Goal: Transaction & Acquisition: Purchase product/service

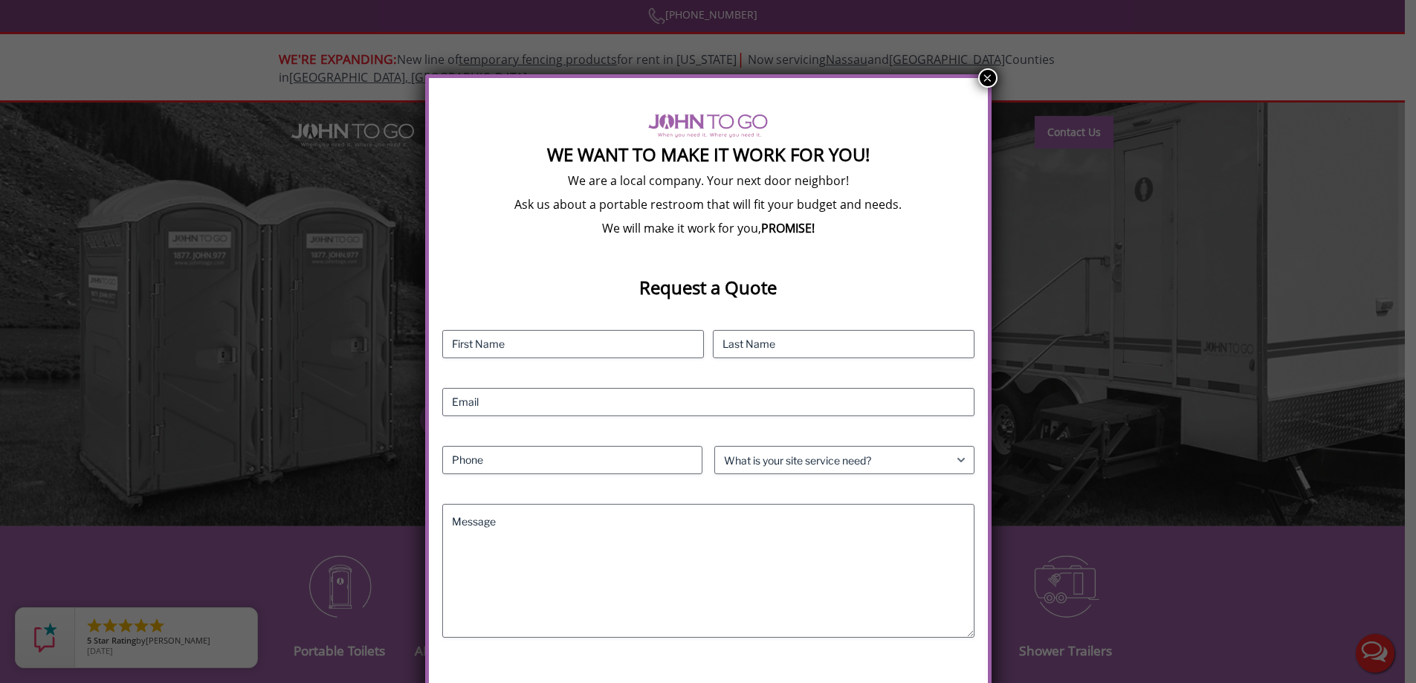
click at [985, 77] on button "×" at bounding box center [987, 77] width 19 height 19
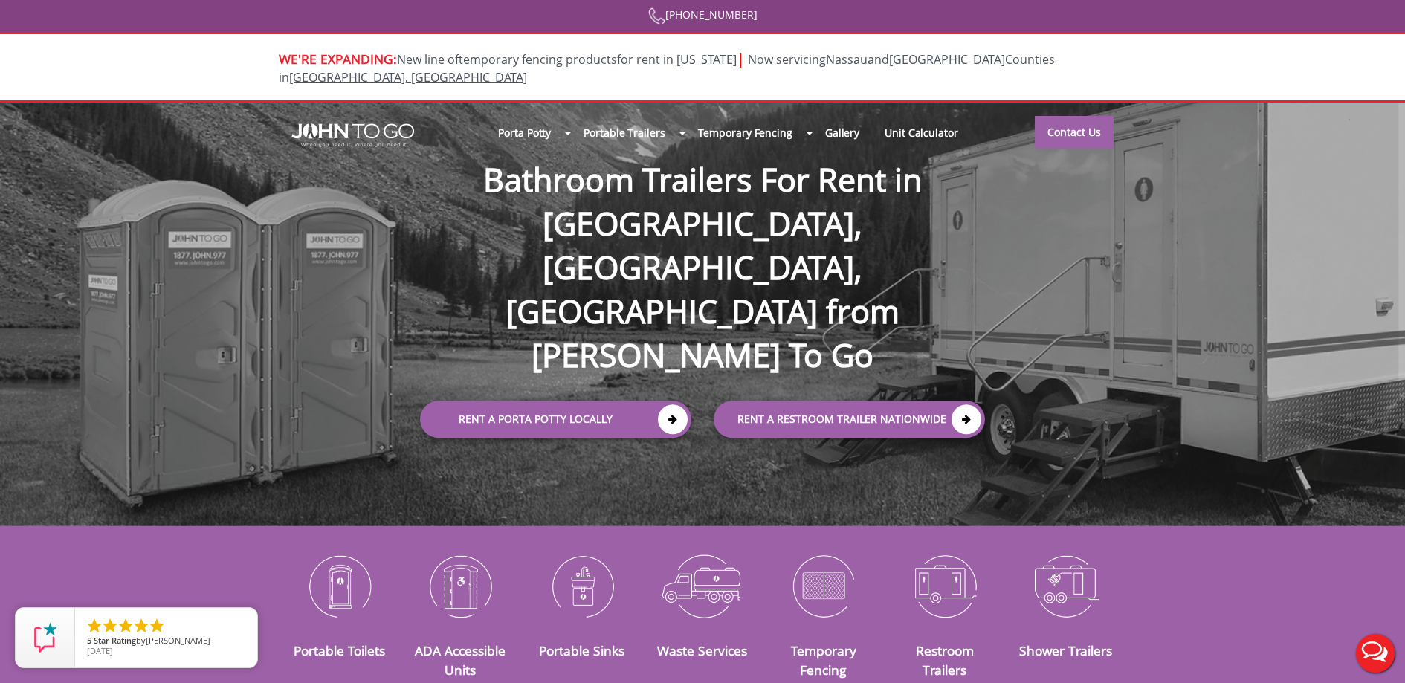
click at [558, 117] on div at bounding box center [702, 341] width 1405 height 683
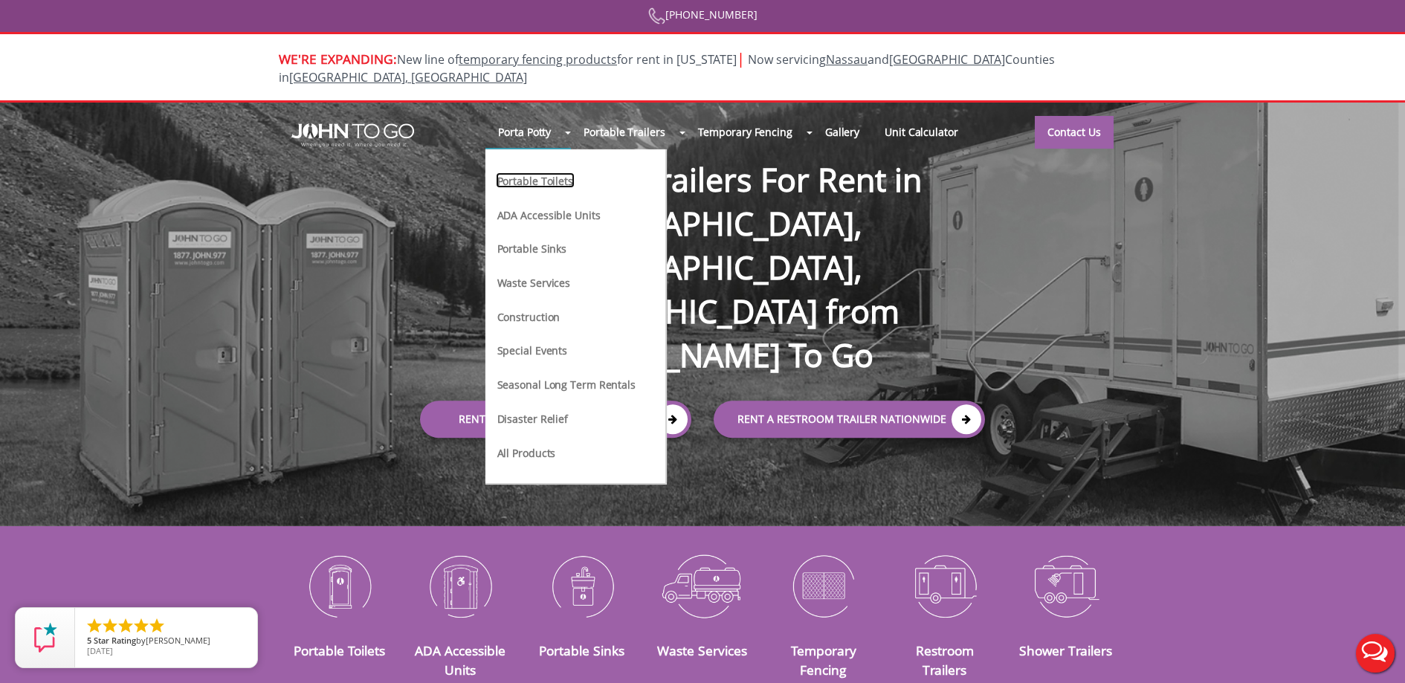
click at [562, 172] on link "Portable Toilets" at bounding box center [535, 180] width 79 height 16
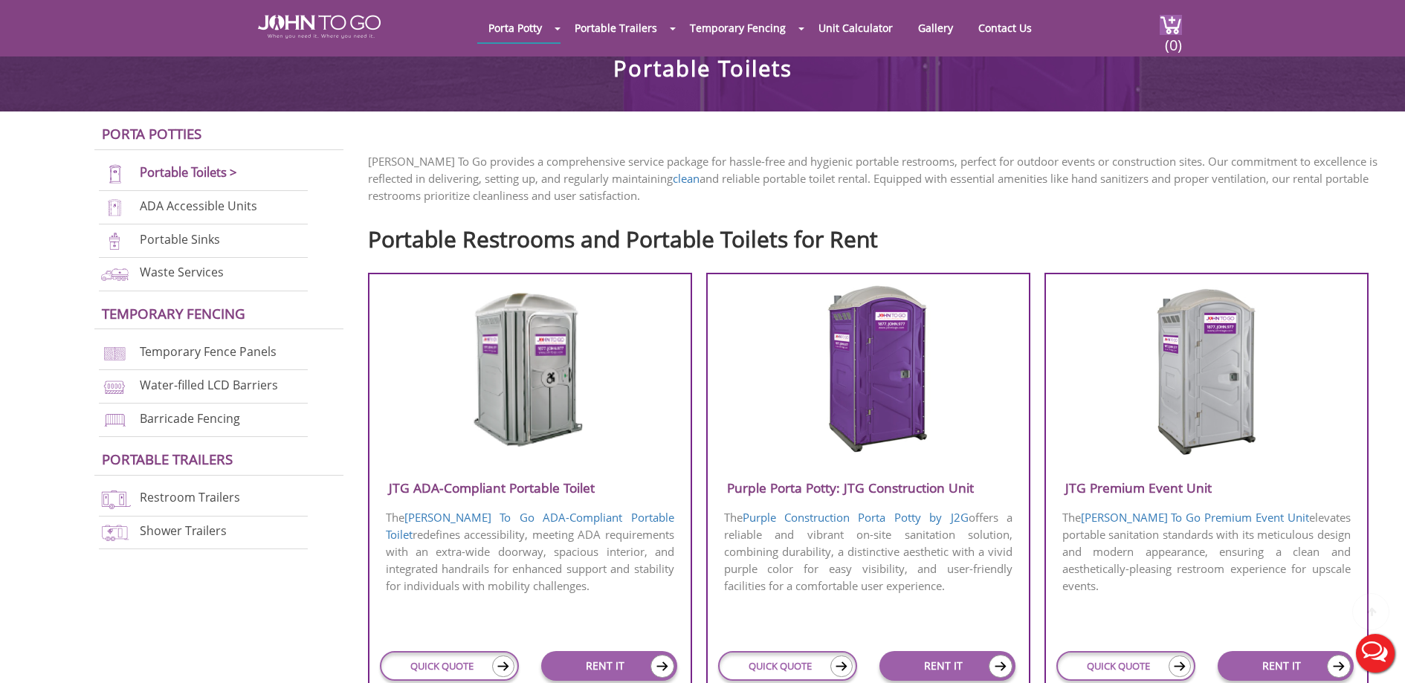
scroll to position [450, 0]
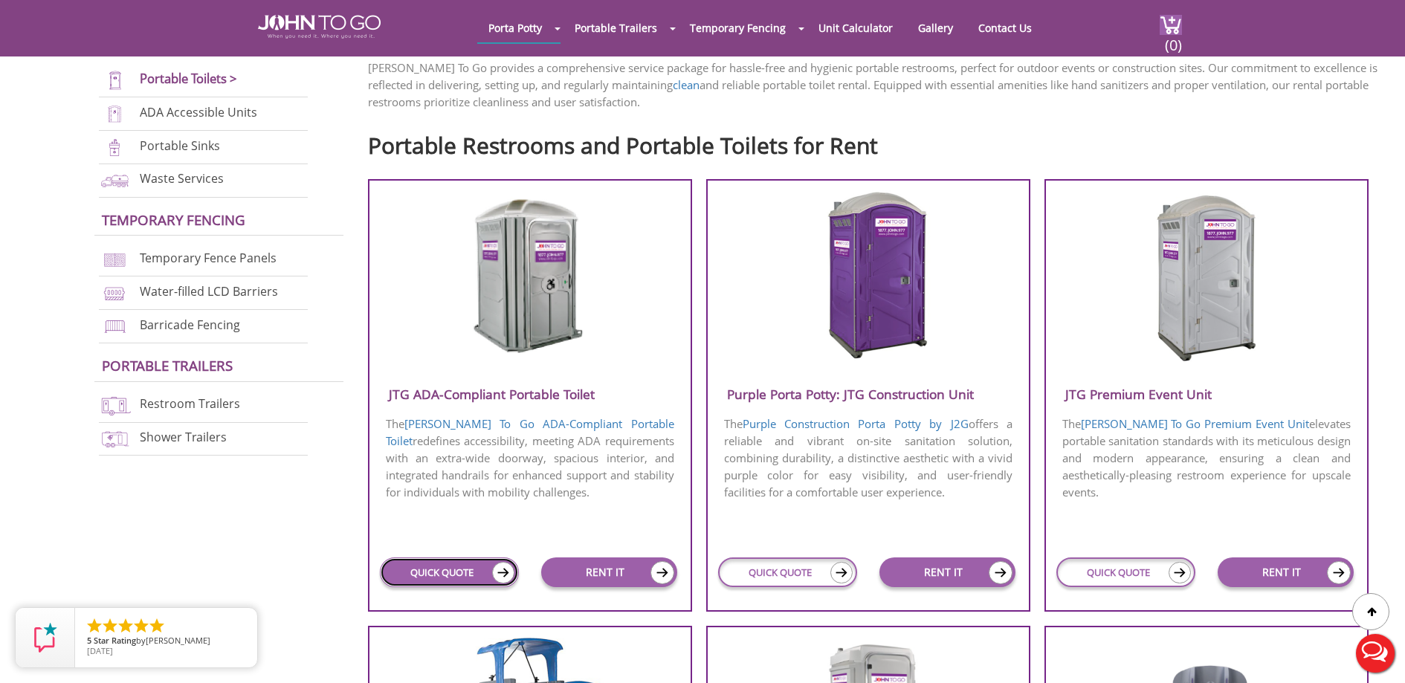
click at [497, 569] on img at bounding box center [503, 573] width 22 height 22
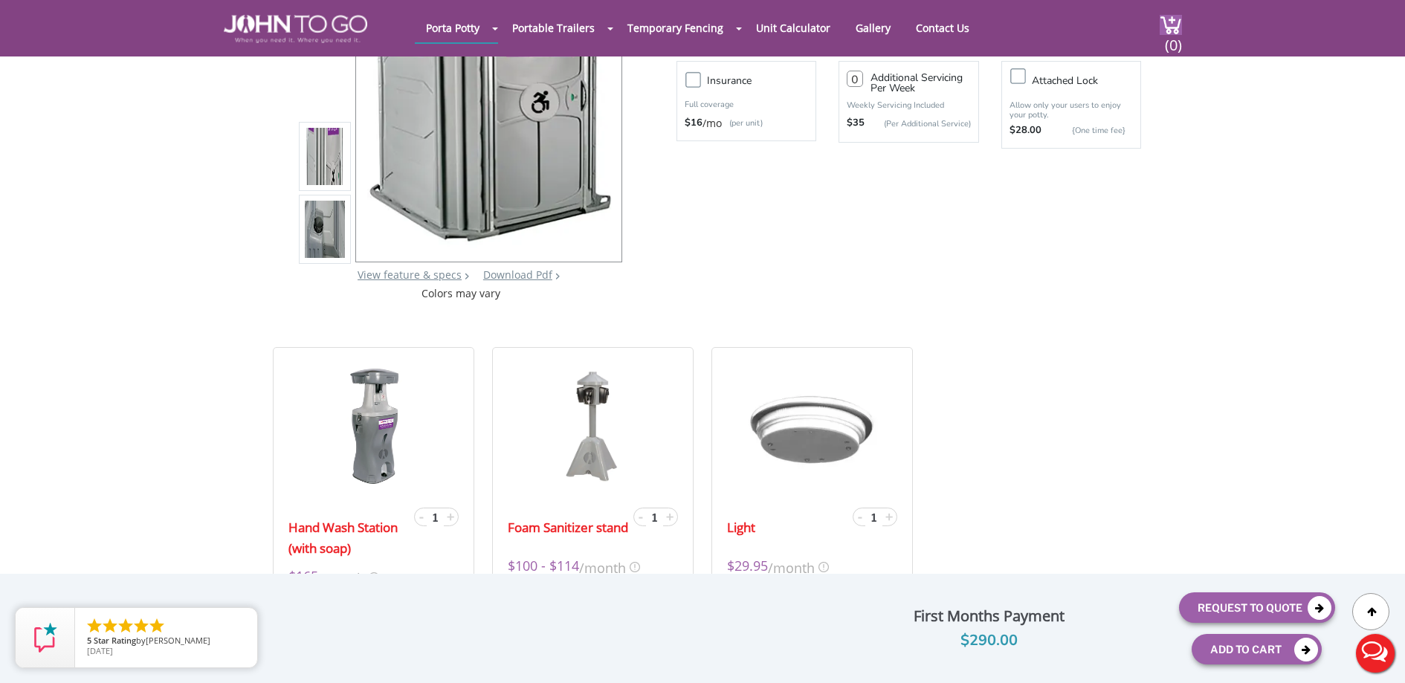
scroll to position [472, 0]
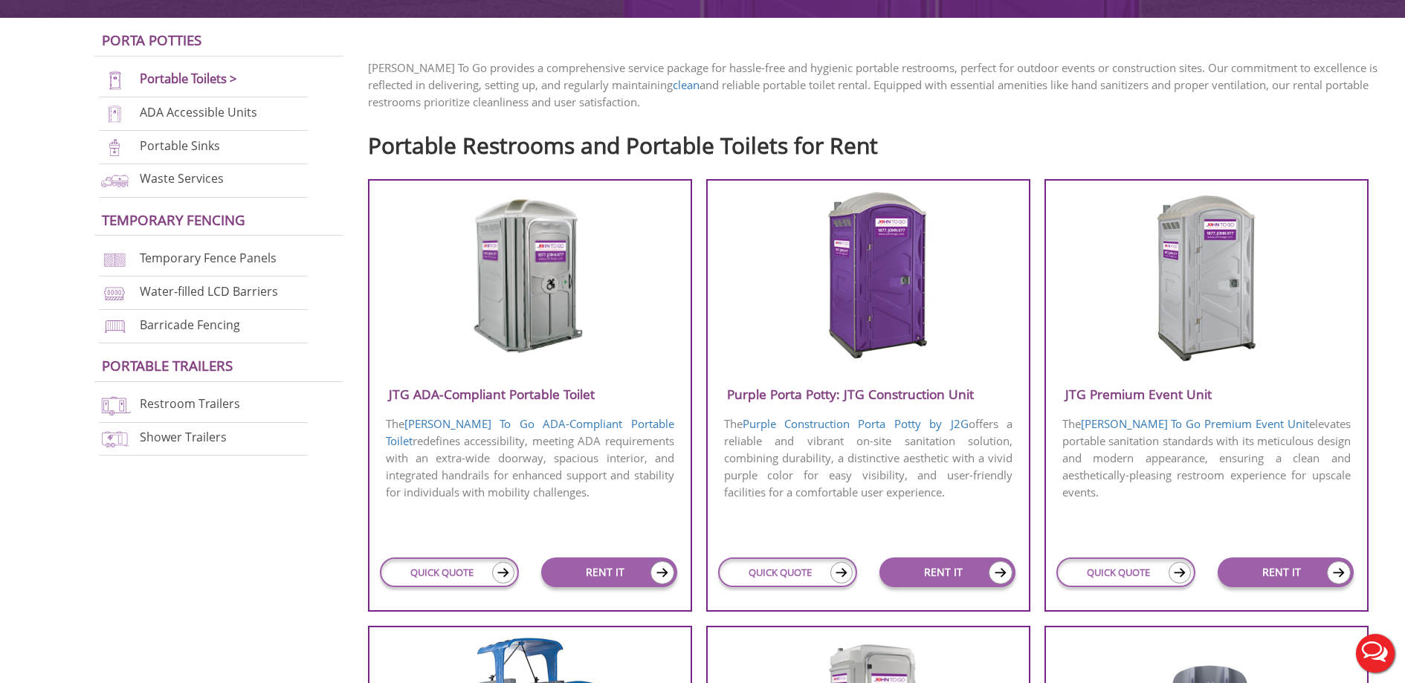
scroll to position [436, 0]
click at [1131, 574] on link "QUICK QUOTE" at bounding box center [1125, 572] width 139 height 30
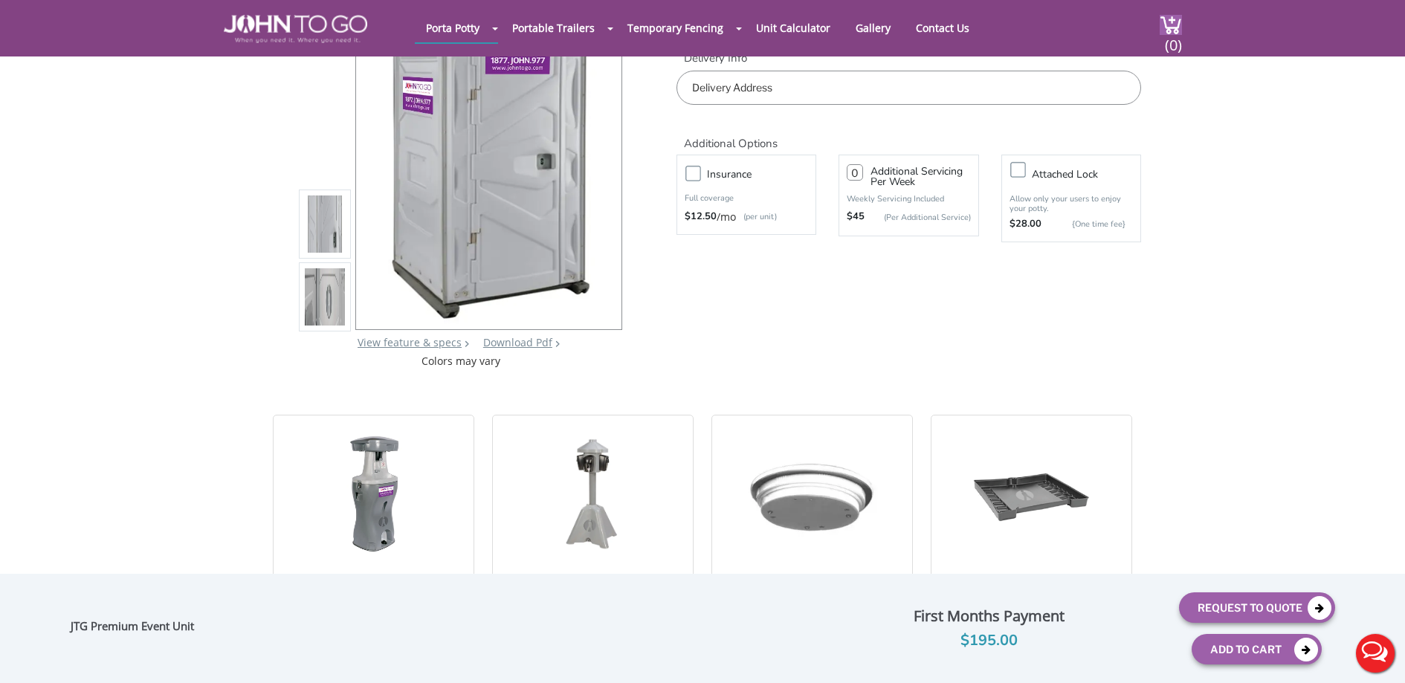
scroll to position [204, 0]
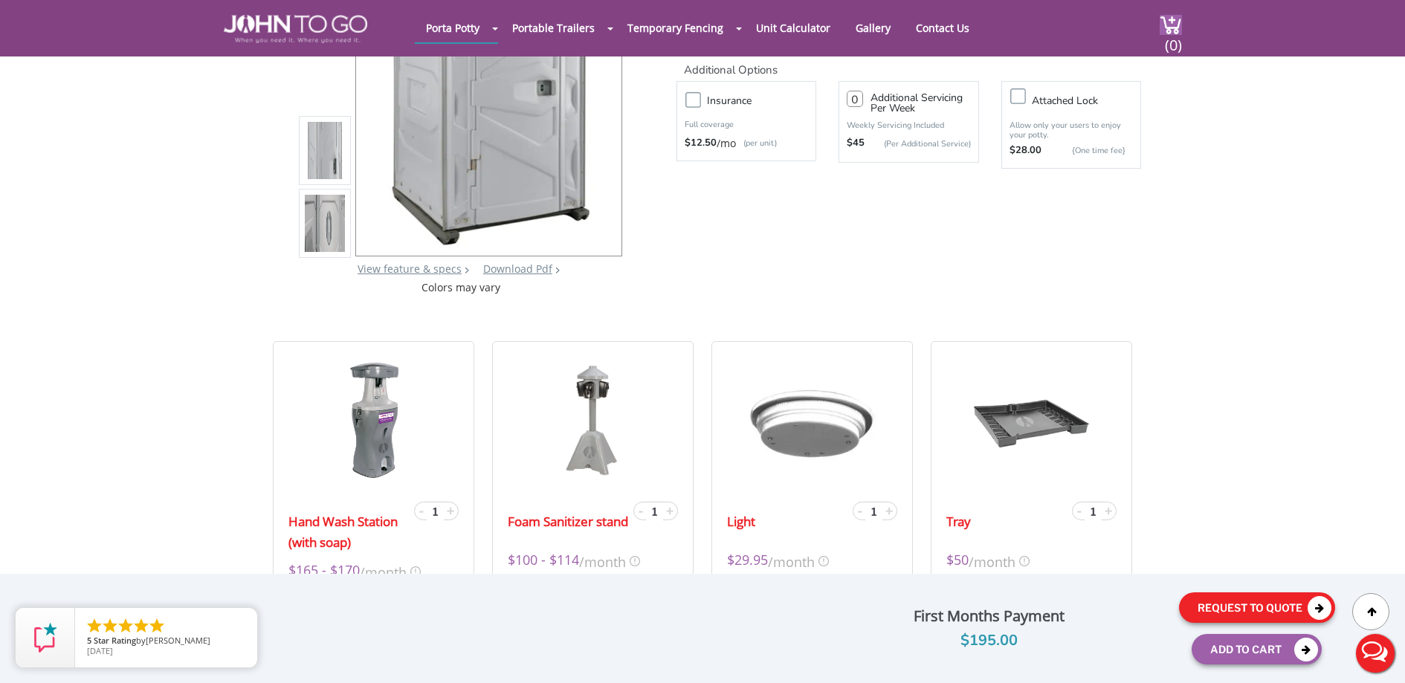
click at [1246, 616] on button "Request To Quote" at bounding box center [1257, 607] width 156 height 30
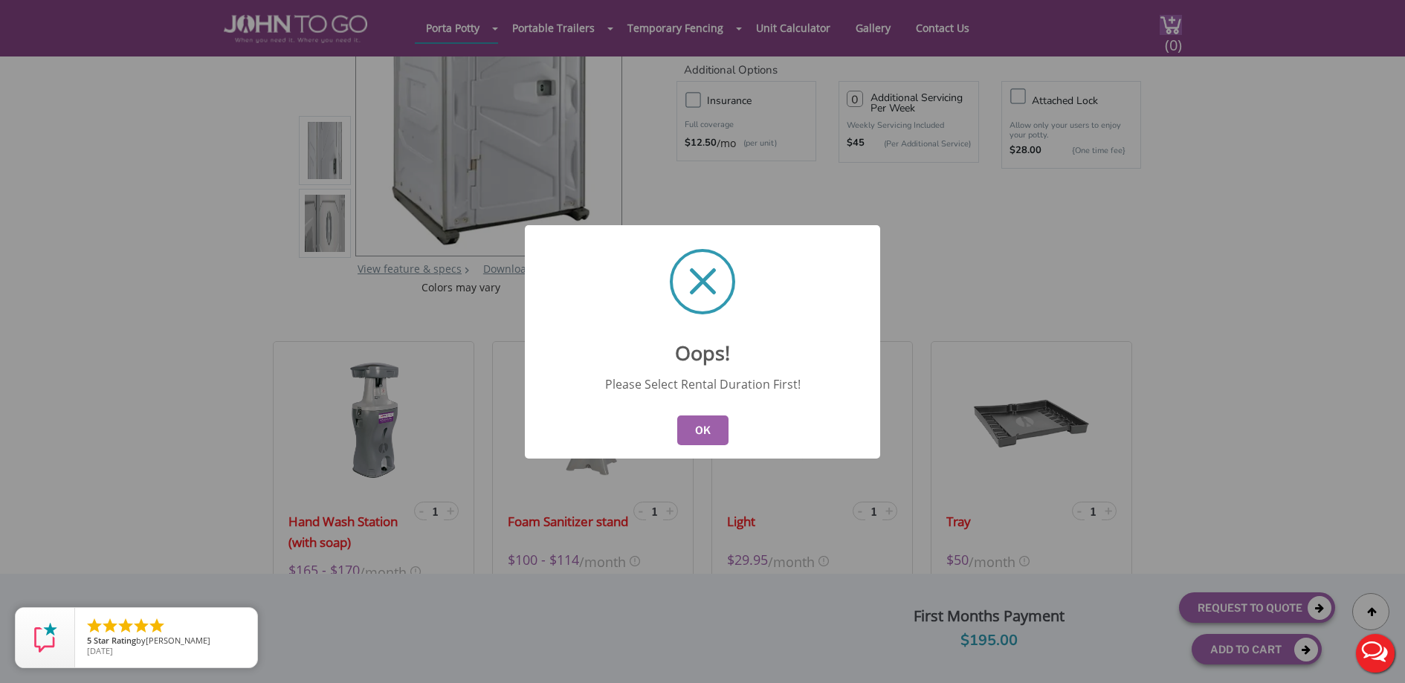
click at [708, 417] on button "OK" at bounding box center [702, 430] width 51 height 30
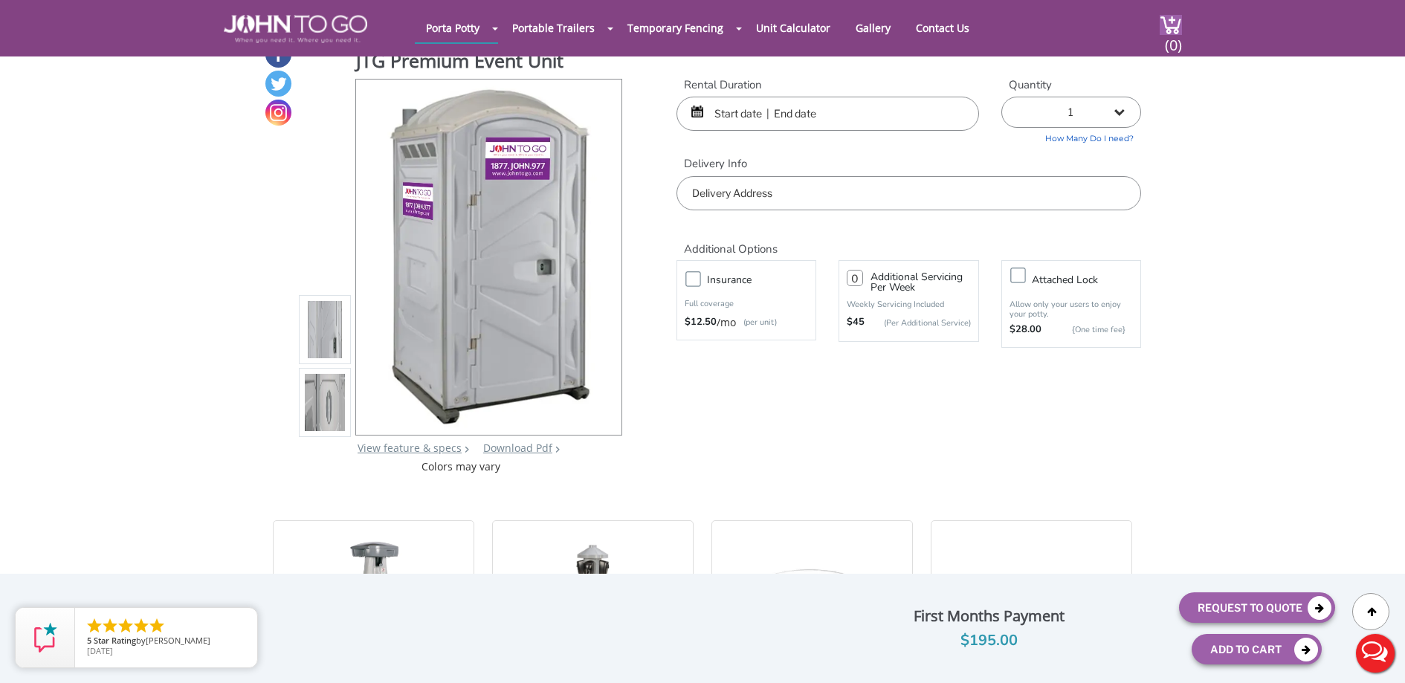
scroll to position [6, 0]
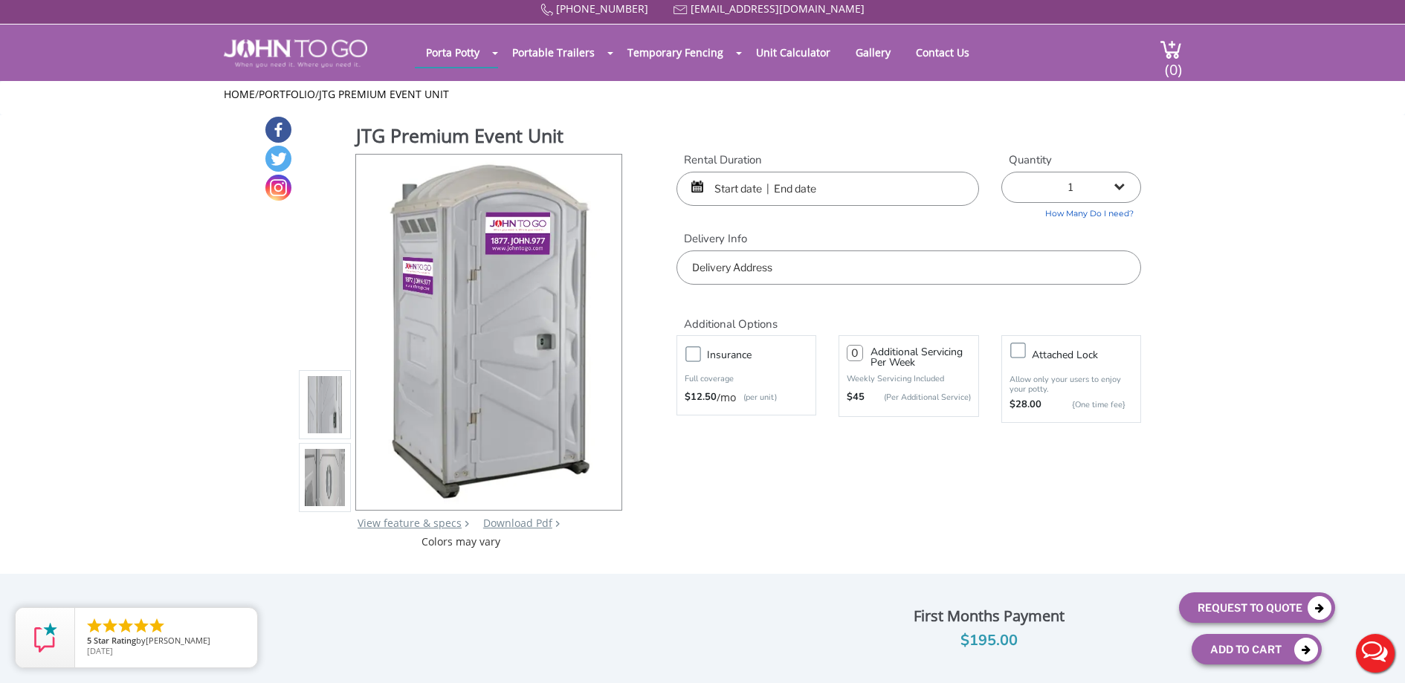
click at [835, 181] on input "text" at bounding box center [827, 189] width 302 height 34
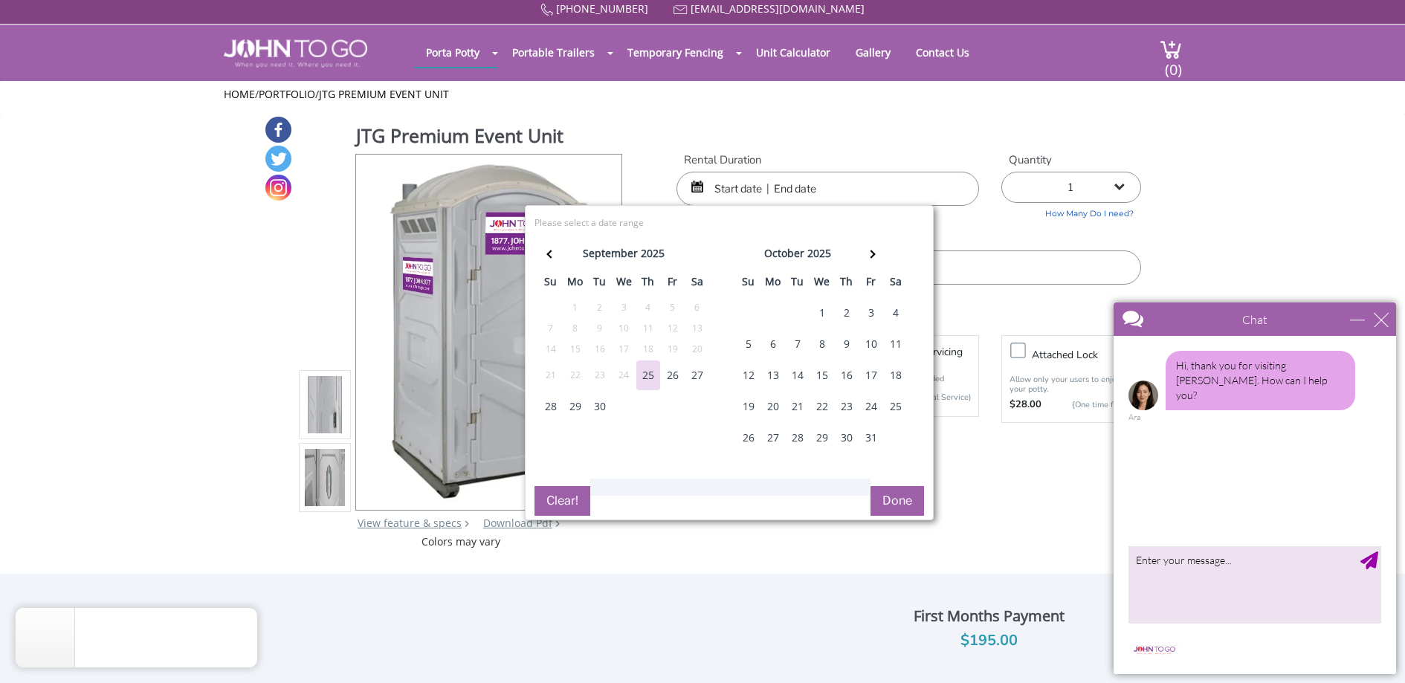
click at [823, 311] on div "1" at bounding box center [822, 313] width 24 height 30
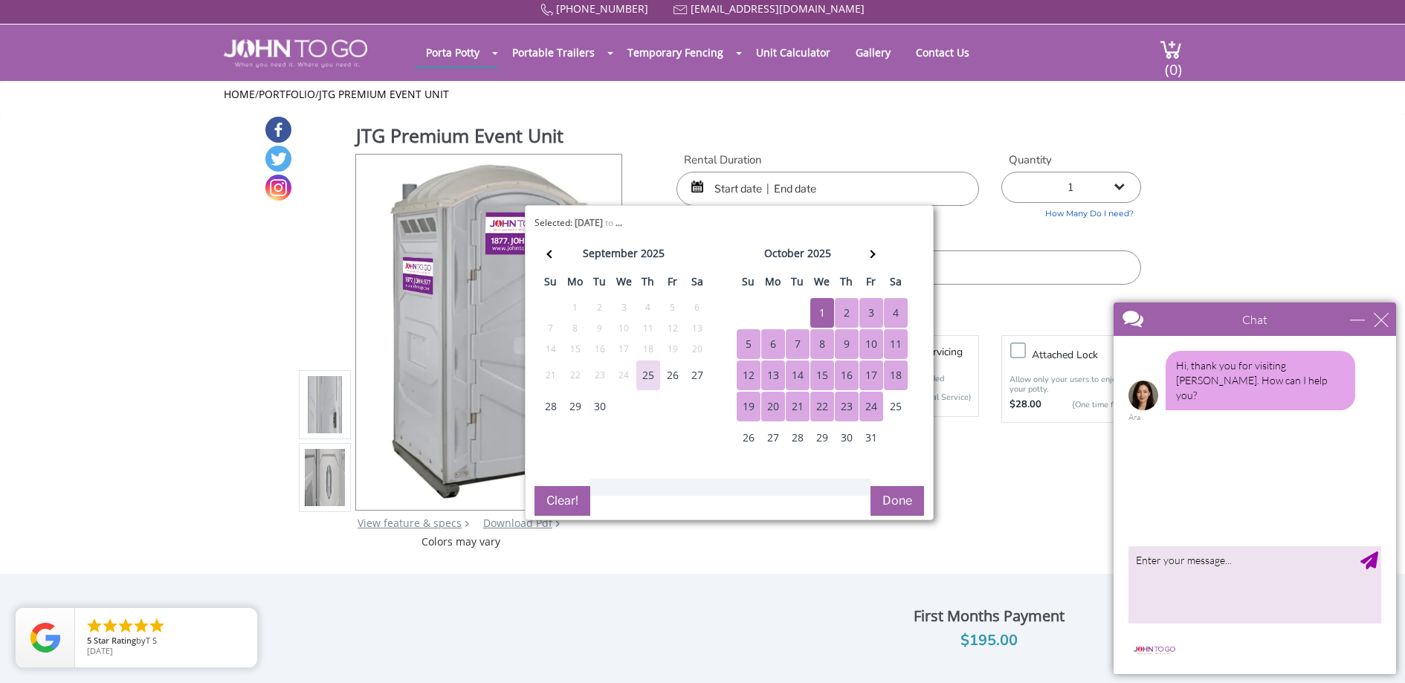
click at [866, 404] on div "24" at bounding box center [871, 407] width 24 height 30
type input "10/01/2025 to 10/24/2025"
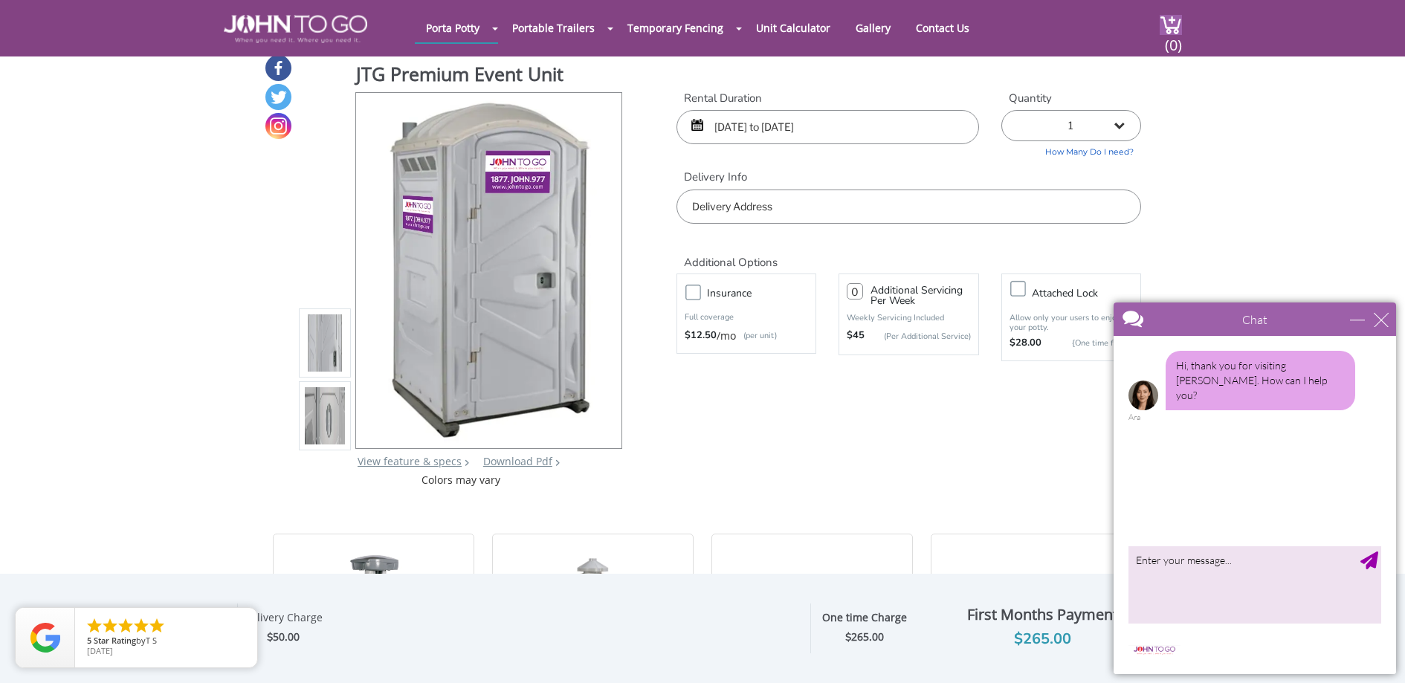
scroll to position [17, 0]
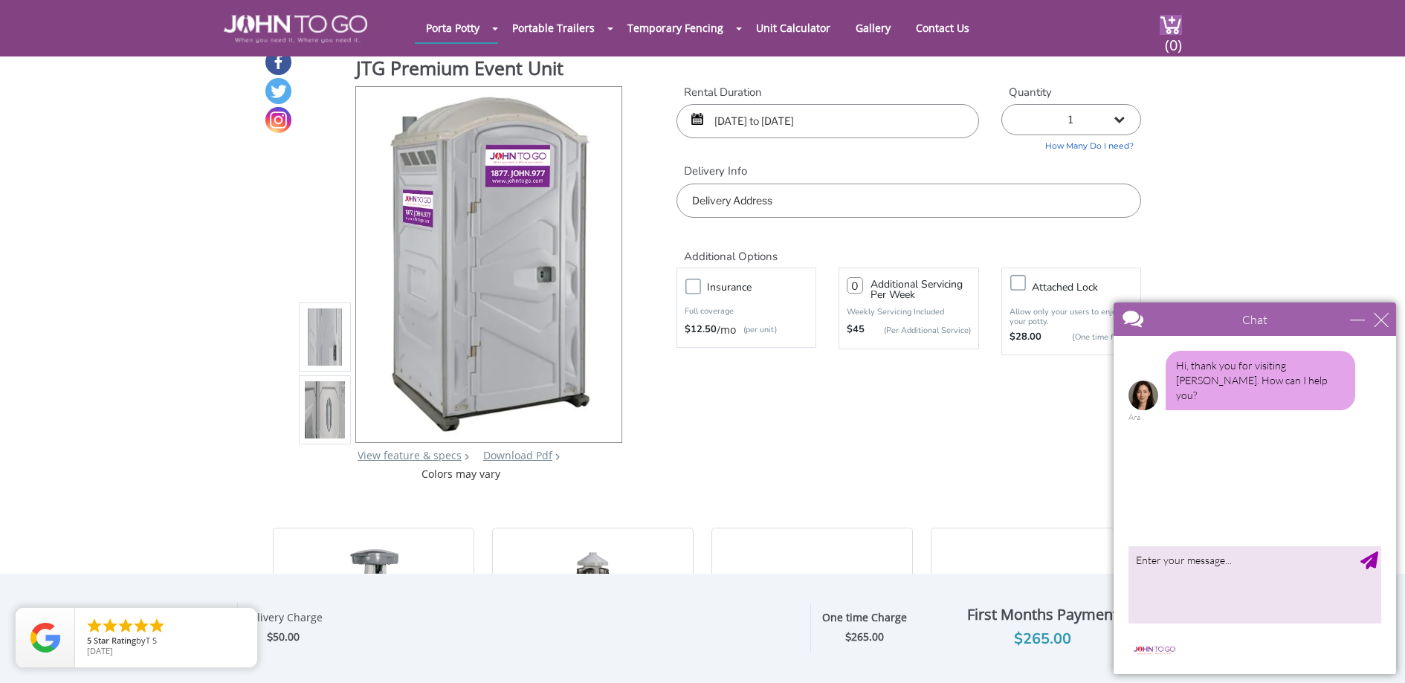
click at [809, 199] on input "text" at bounding box center [908, 201] width 465 height 34
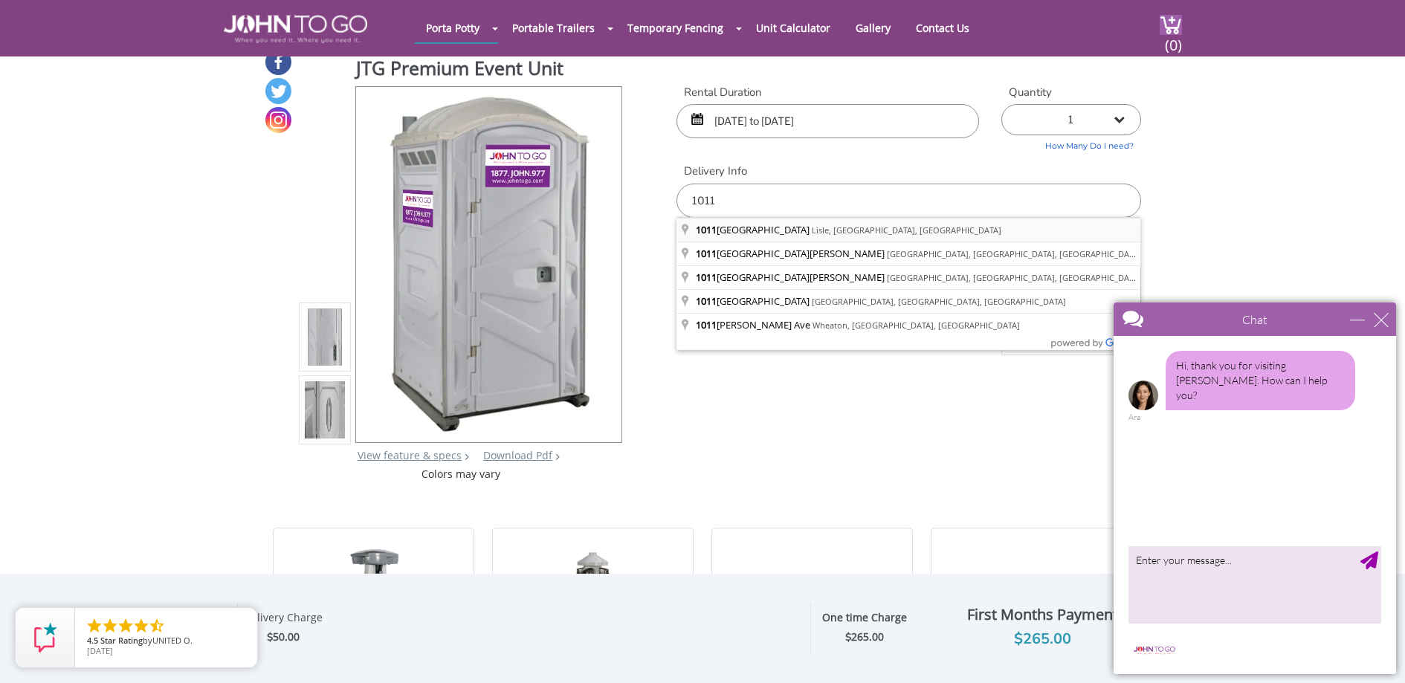
type input "[STREET_ADDRESS]"
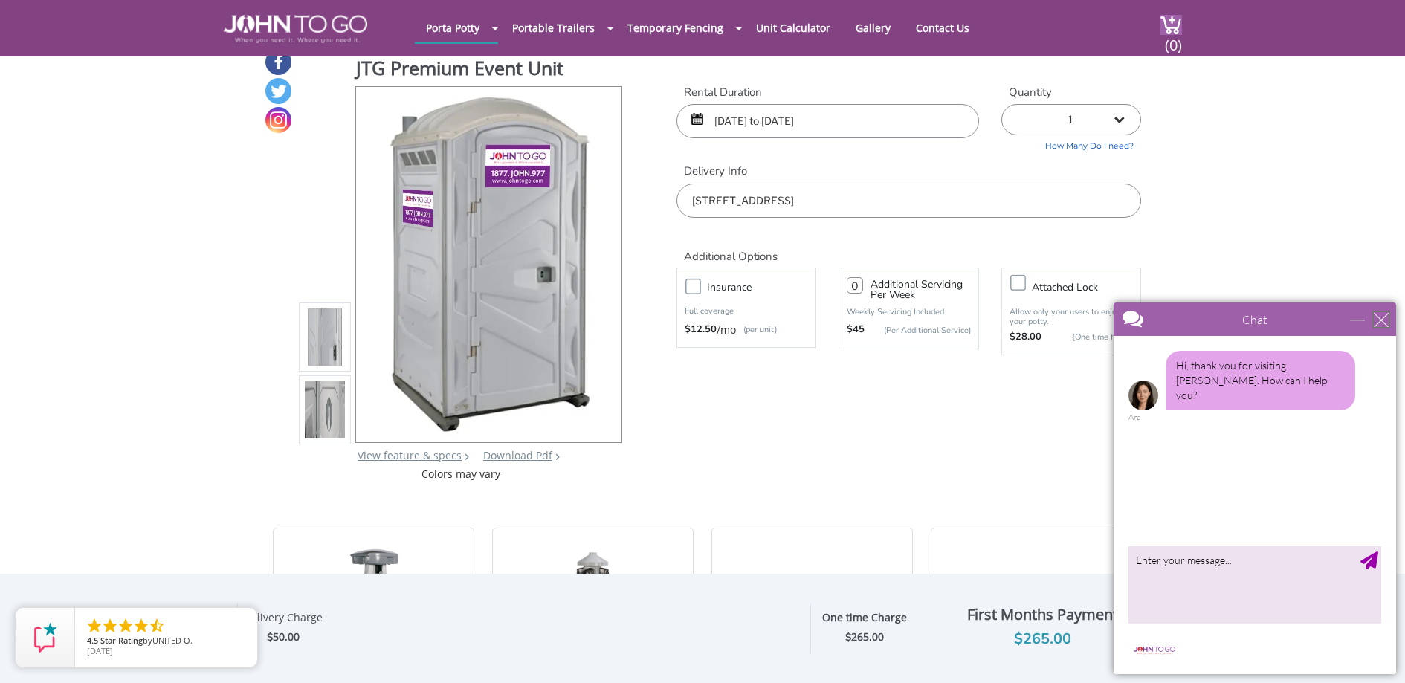
click at [1376, 312] on div "close" at bounding box center [1380, 319] width 15 height 15
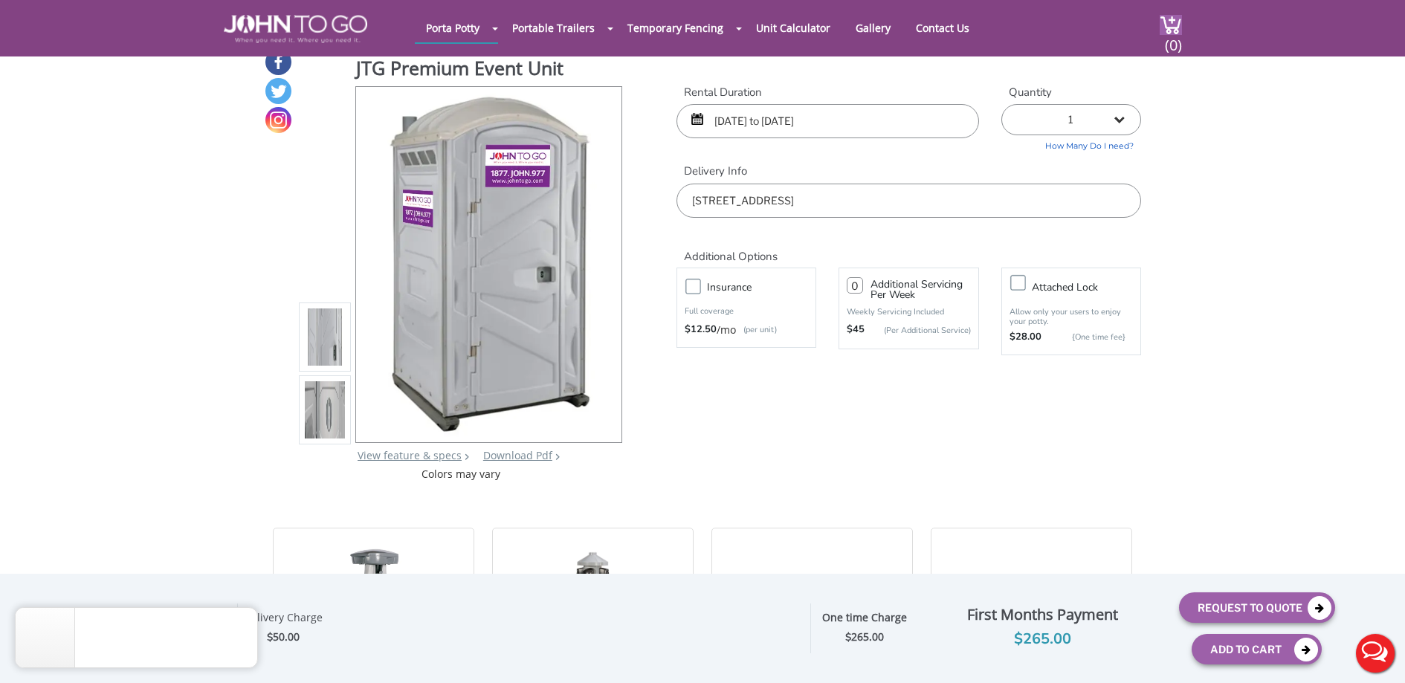
scroll to position [184, 0]
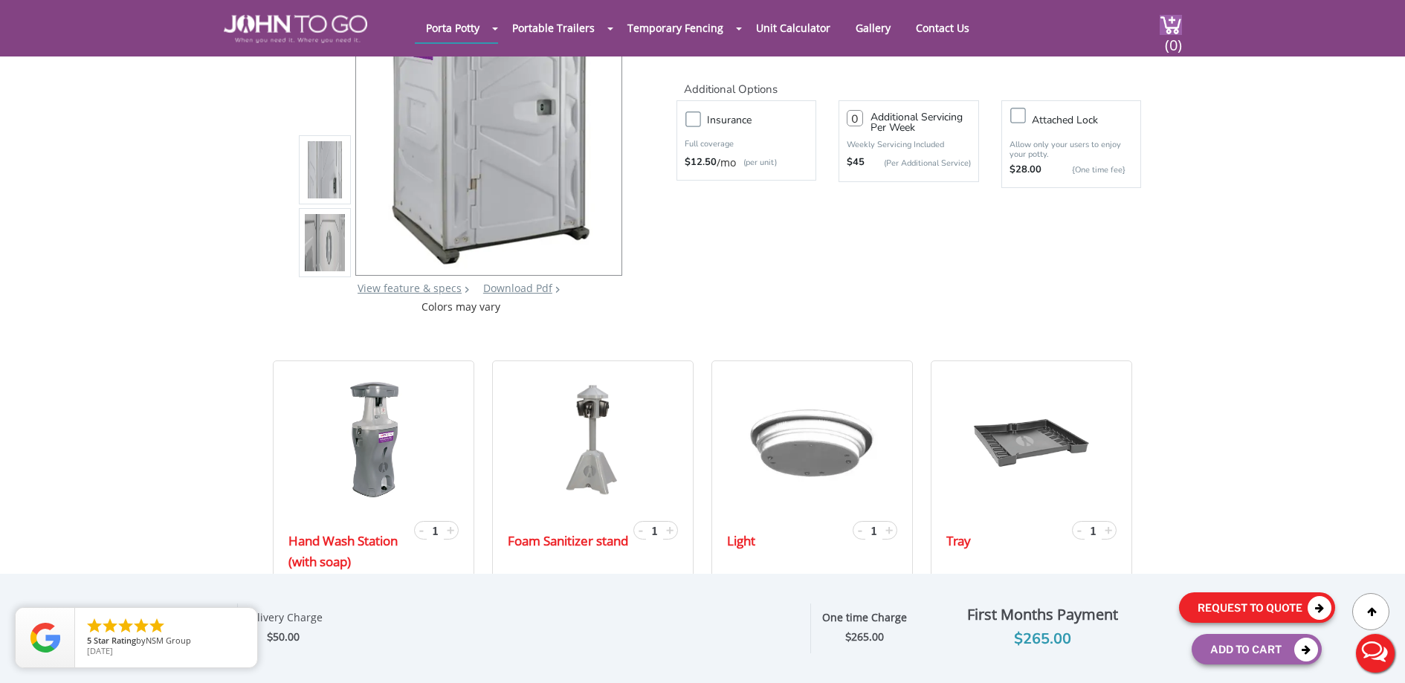
click at [1277, 601] on button "Request To Quote" at bounding box center [1257, 607] width 156 height 30
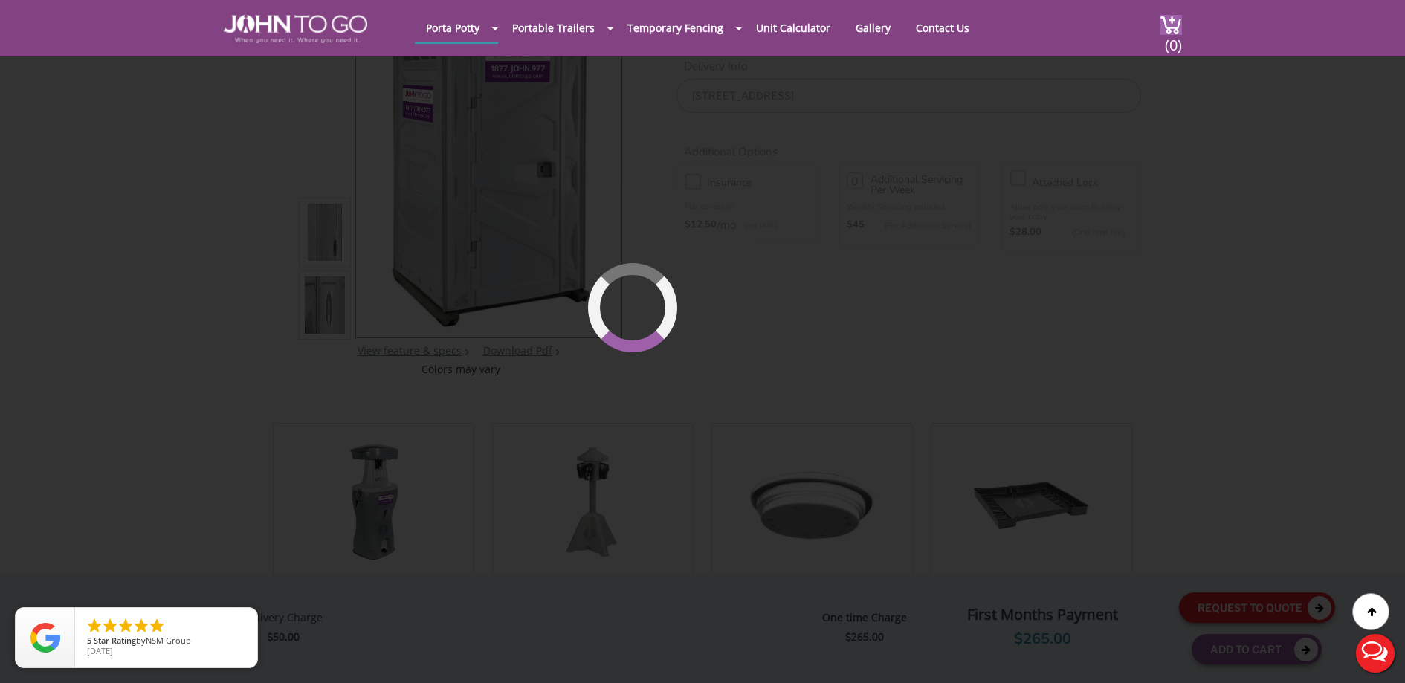
scroll to position [102, 0]
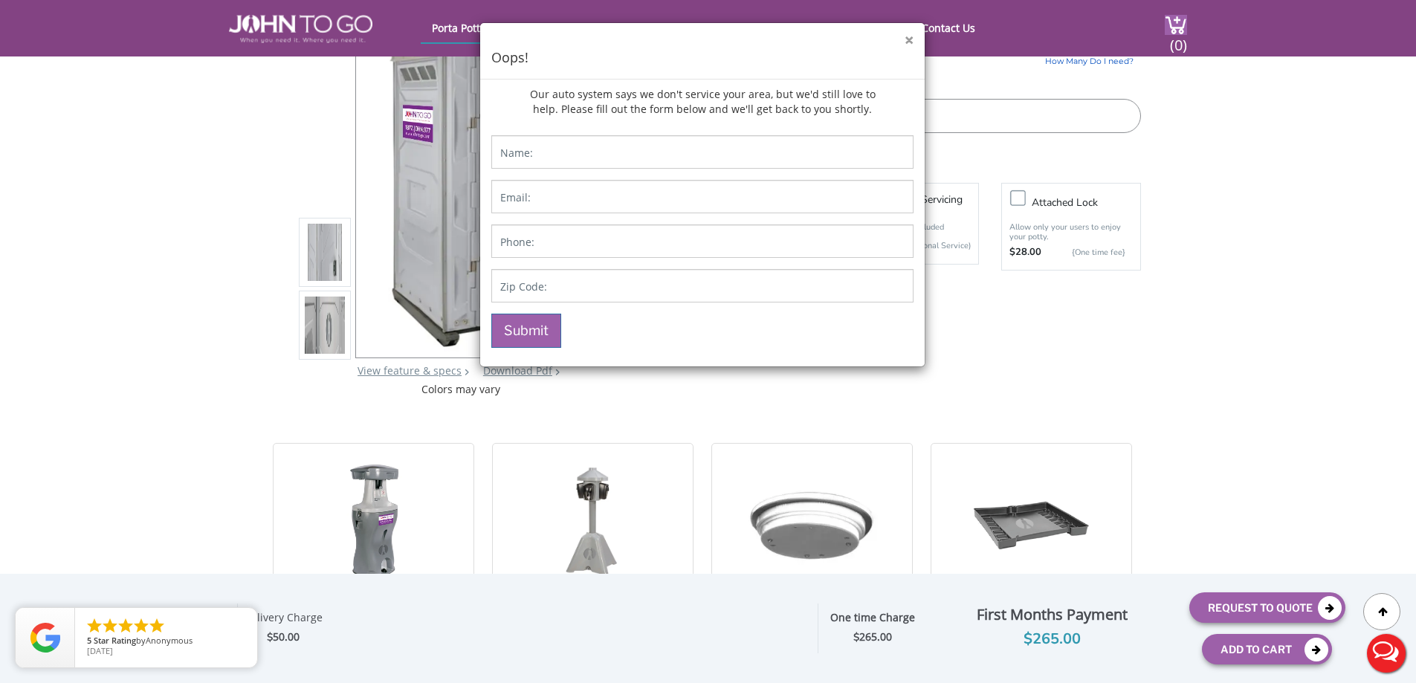
click at [911, 38] on button "×" at bounding box center [908, 41] width 9 height 16
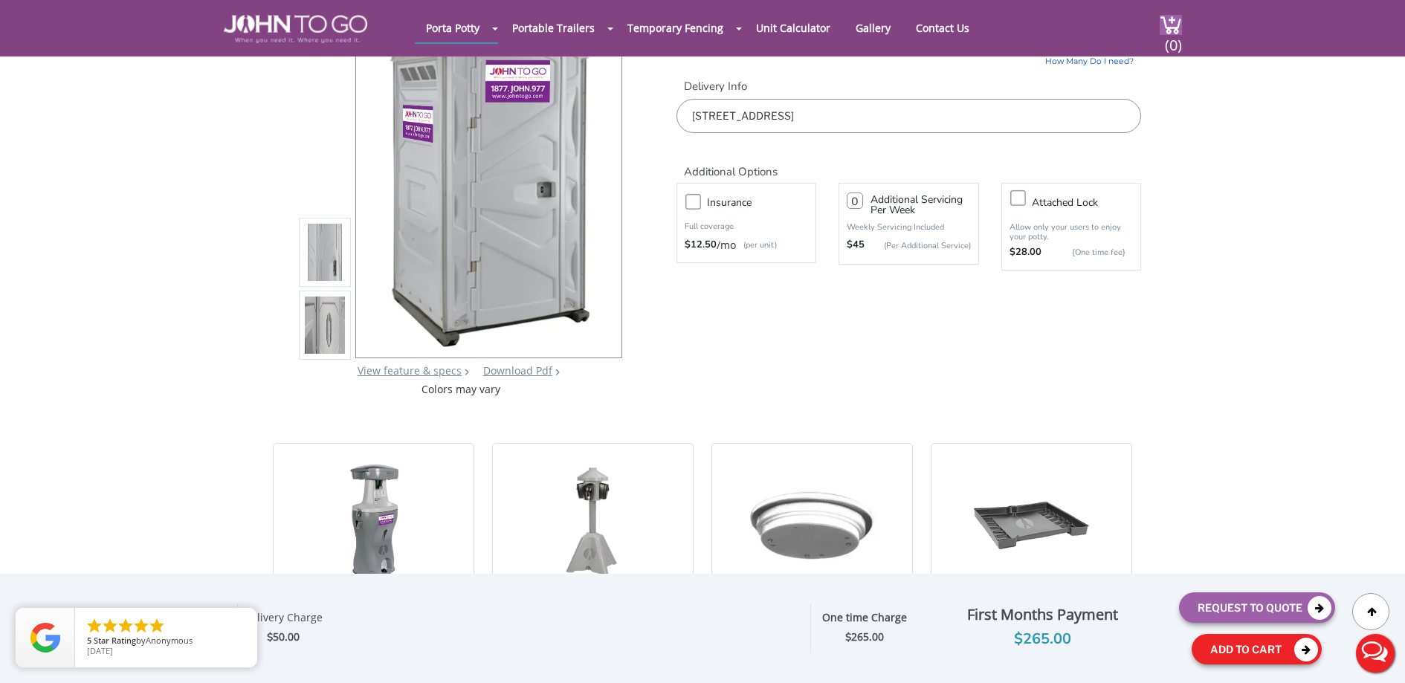
click at [1254, 640] on button "Add To Cart" at bounding box center [1256, 649] width 130 height 30
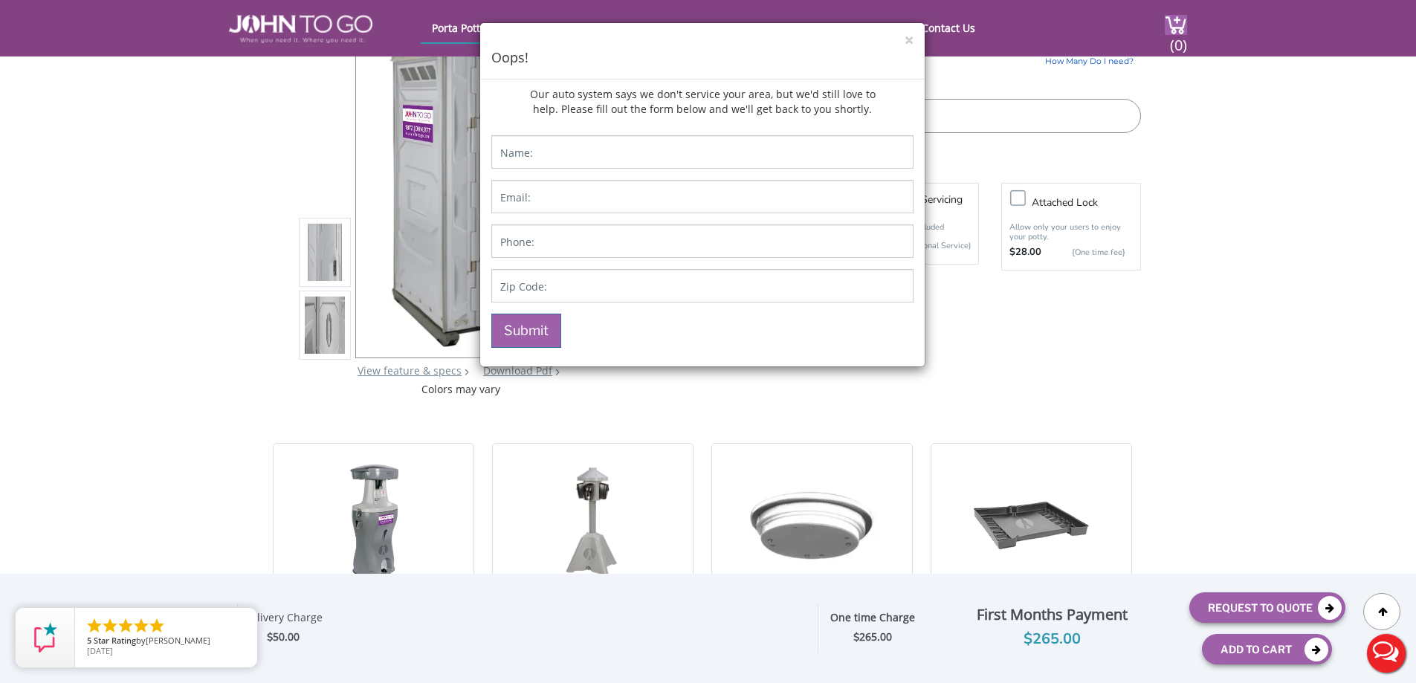
click at [913, 39] on div "× Oops!" at bounding box center [702, 51] width 444 height 56
click at [910, 40] on button "×" at bounding box center [908, 41] width 9 height 16
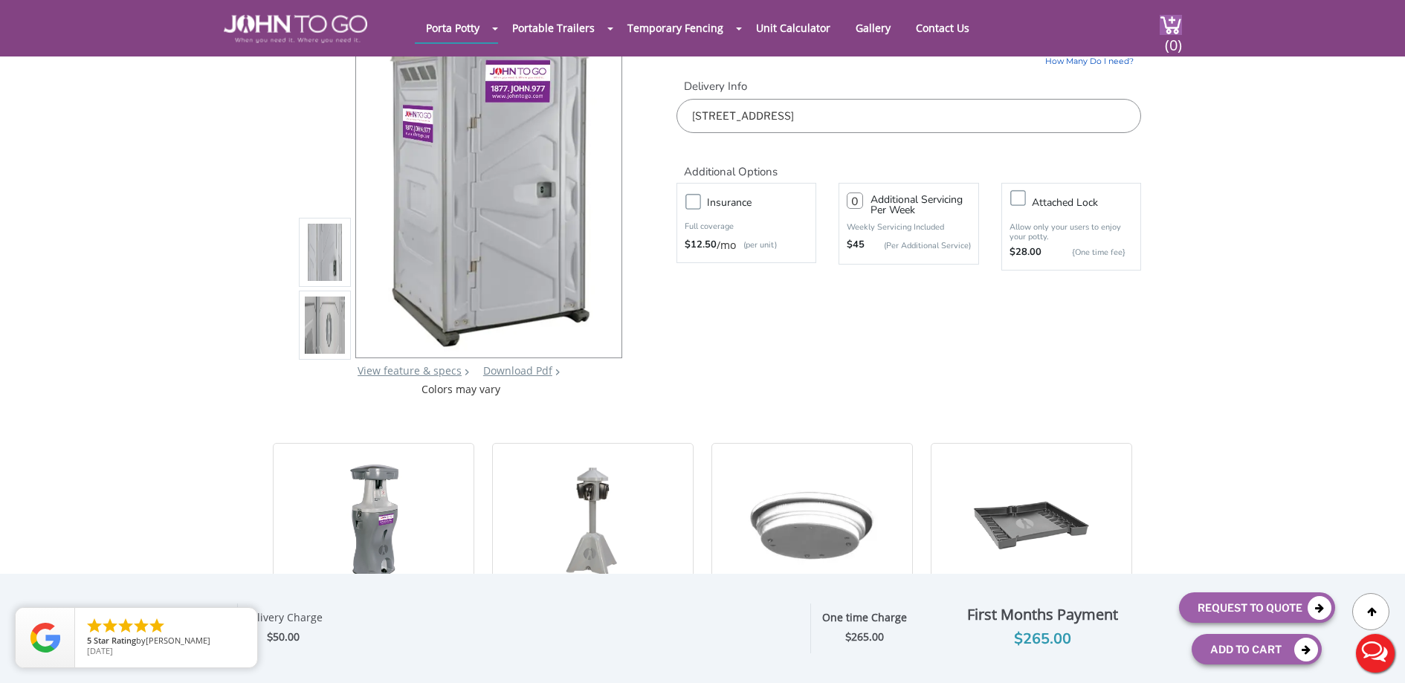
scroll to position [0, 0]
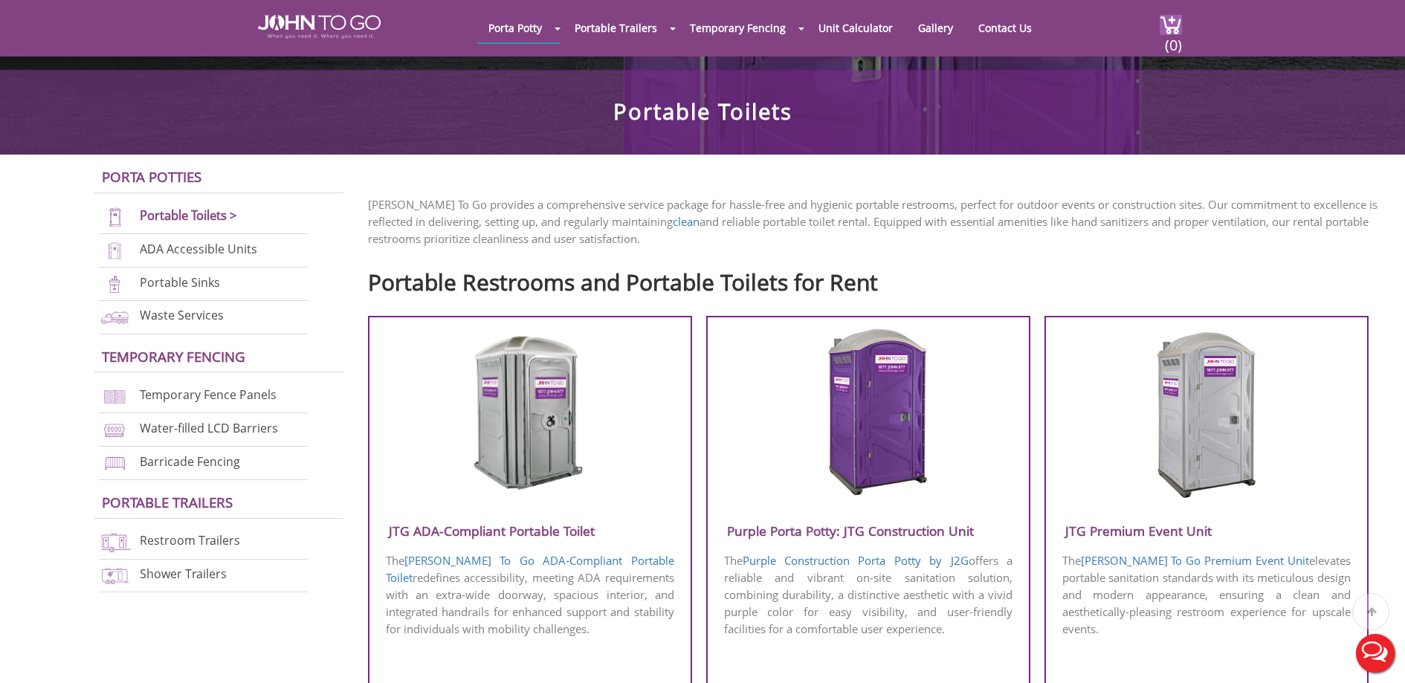
scroll to position [367, 0]
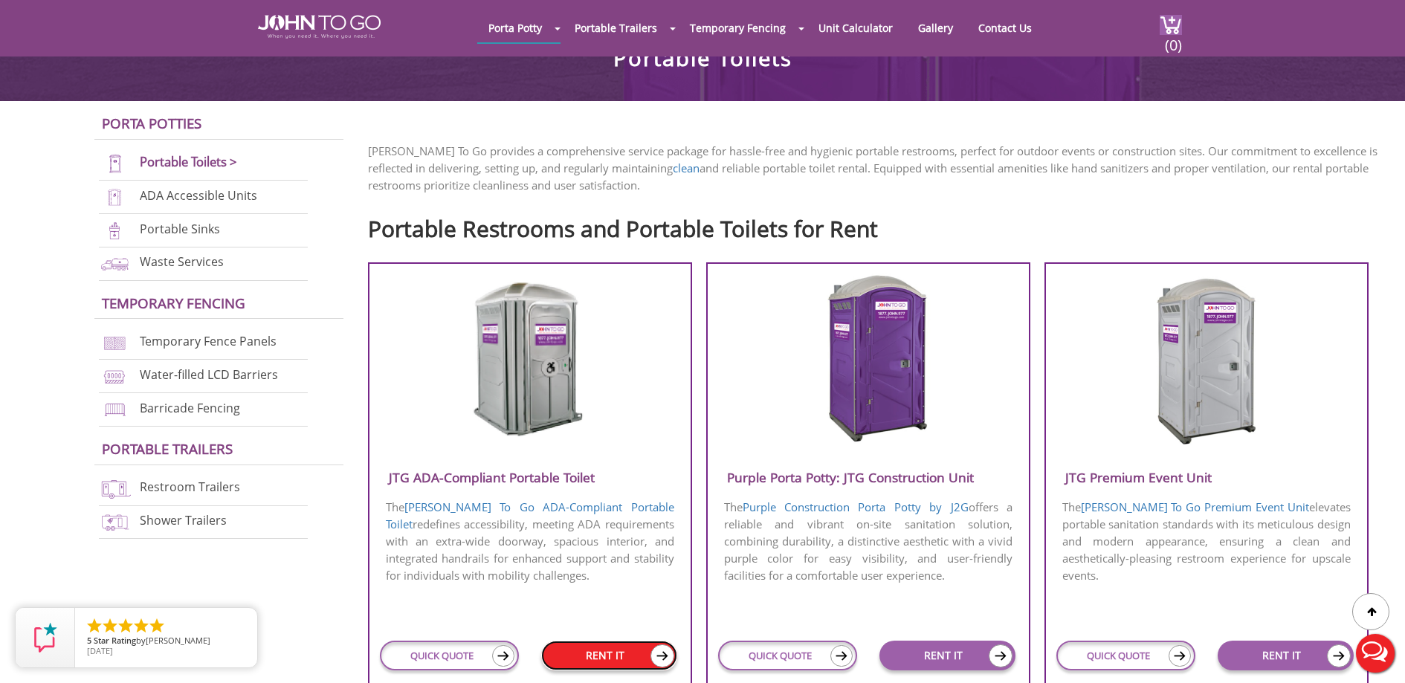
click at [608, 653] on link "RENT IT" at bounding box center [609, 656] width 136 height 30
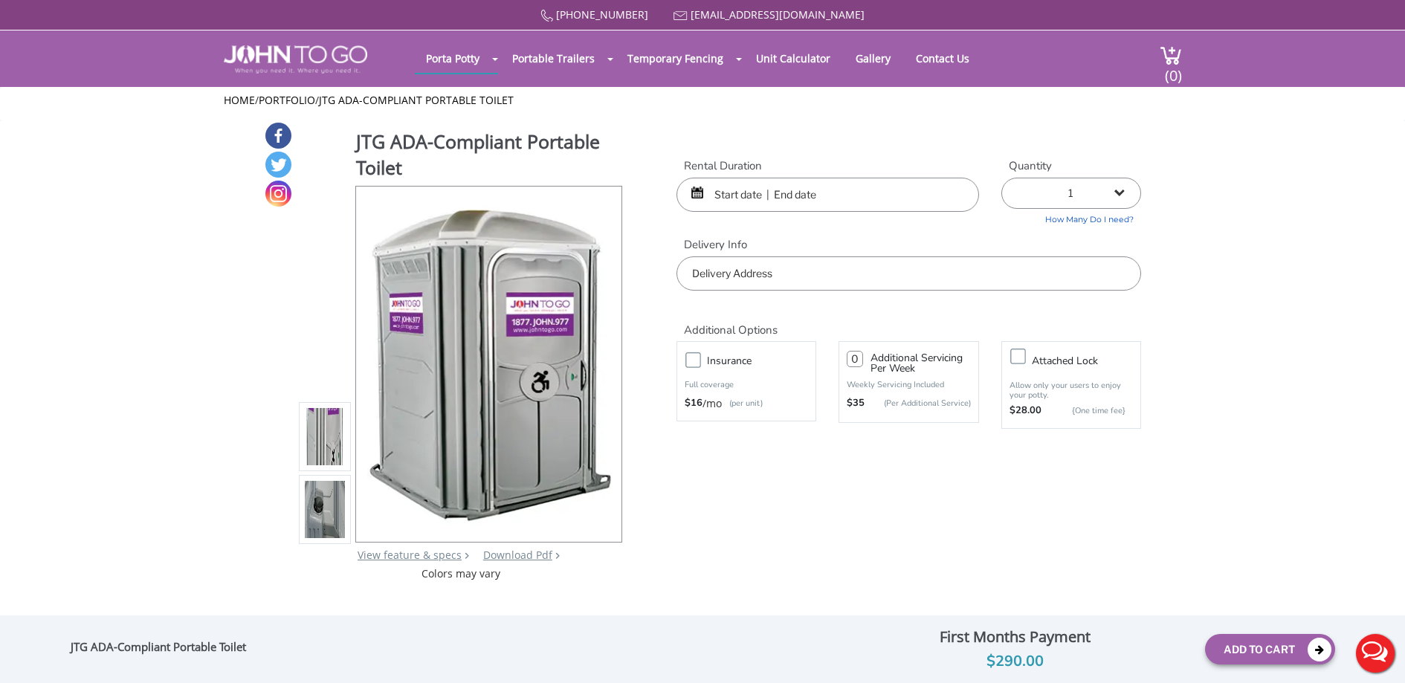
click at [881, 201] on input "text" at bounding box center [827, 195] width 302 height 34
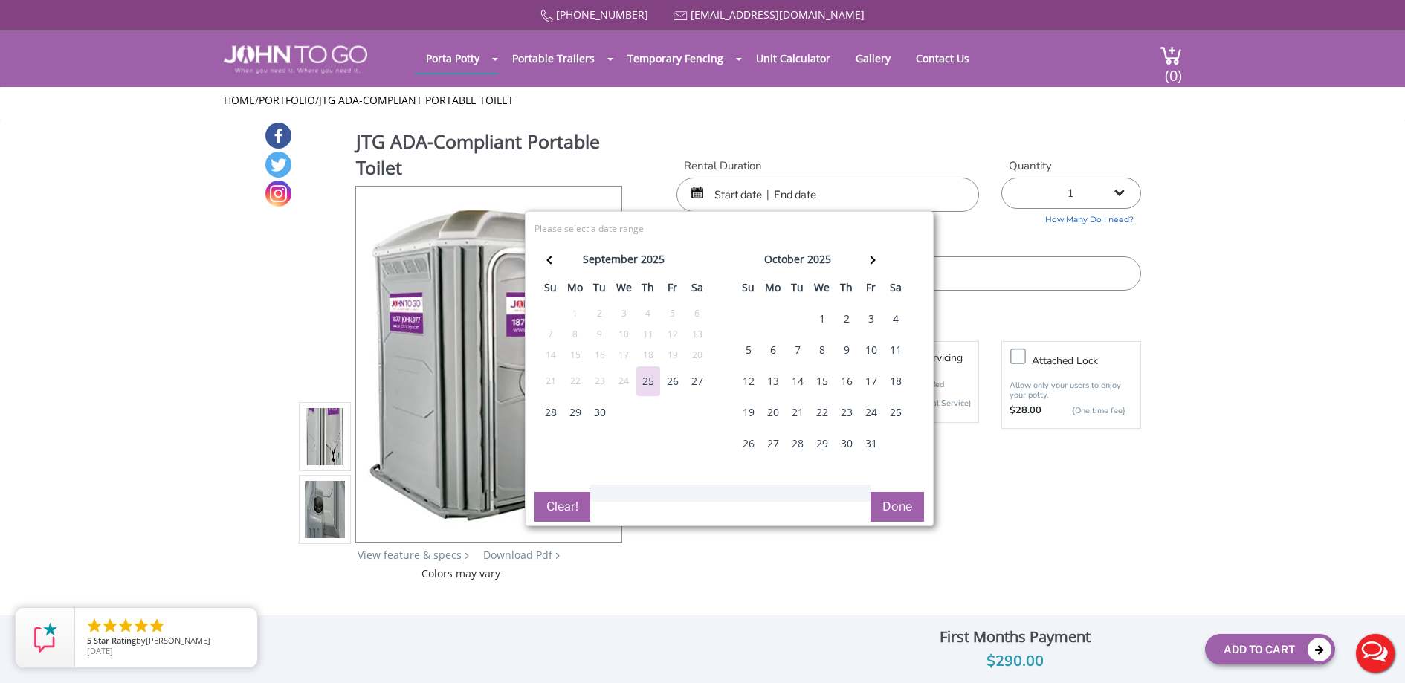
click at [826, 320] on div "1" at bounding box center [822, 319] width 24 height 30
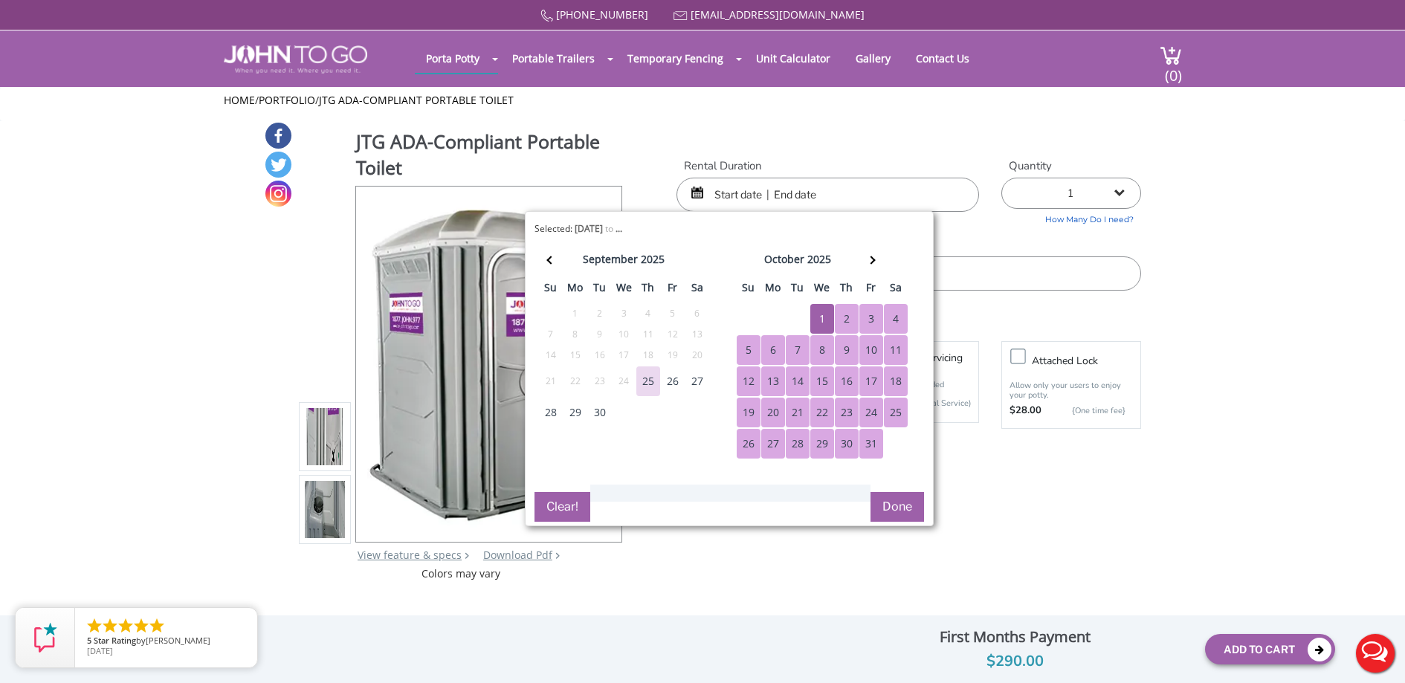
click at [868, 447] on div "31" at bounding box center [871, 444] width 24 height 30
type input "[DATE] to [DATE]"
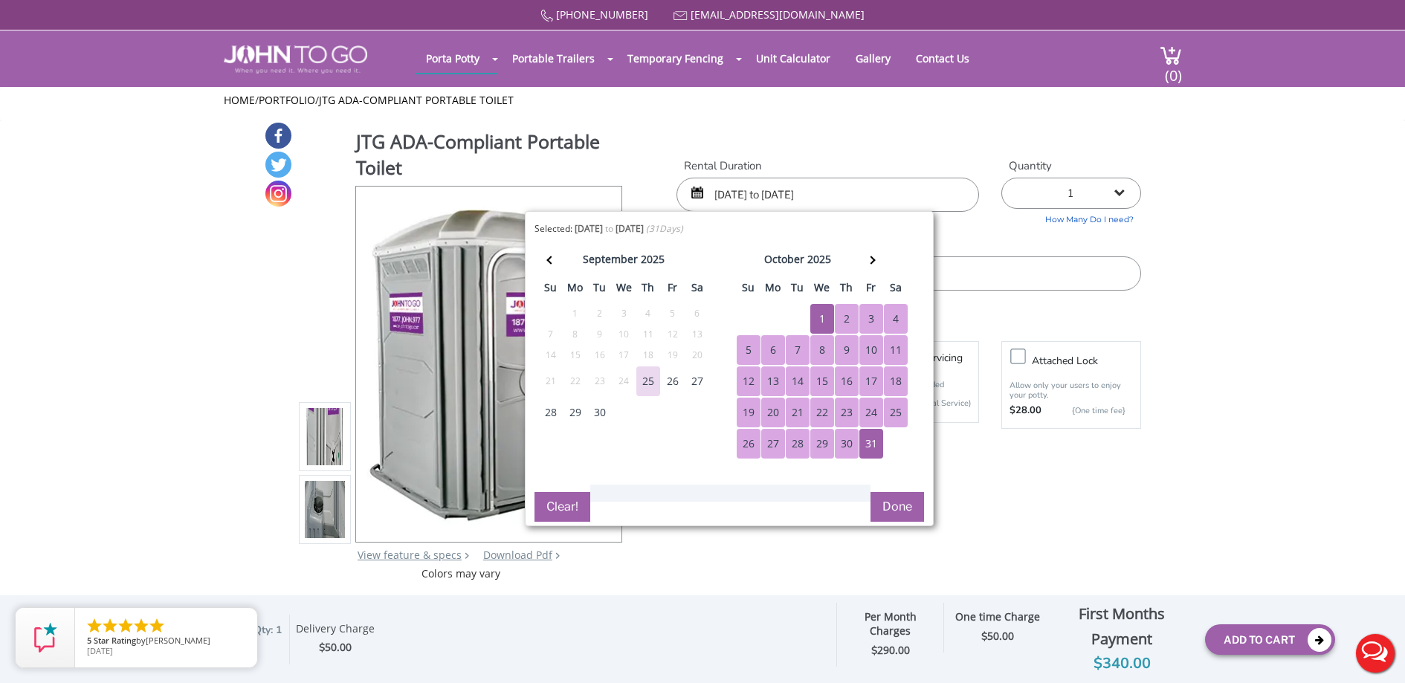
click at [902, 510] on button "Done" at bounding box center [897, 507] width 54 height 30
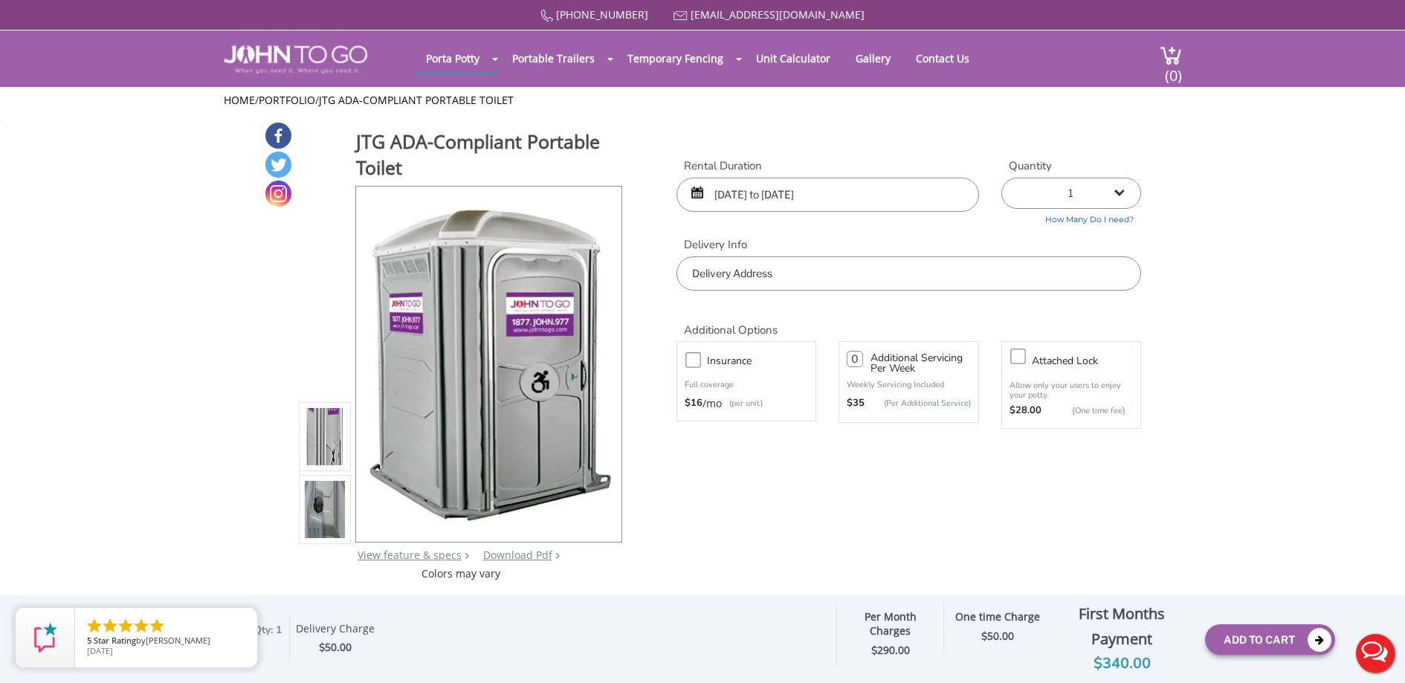
click at [883, 273] on input "text" at bounding box center [908, 273] width 465 height 34
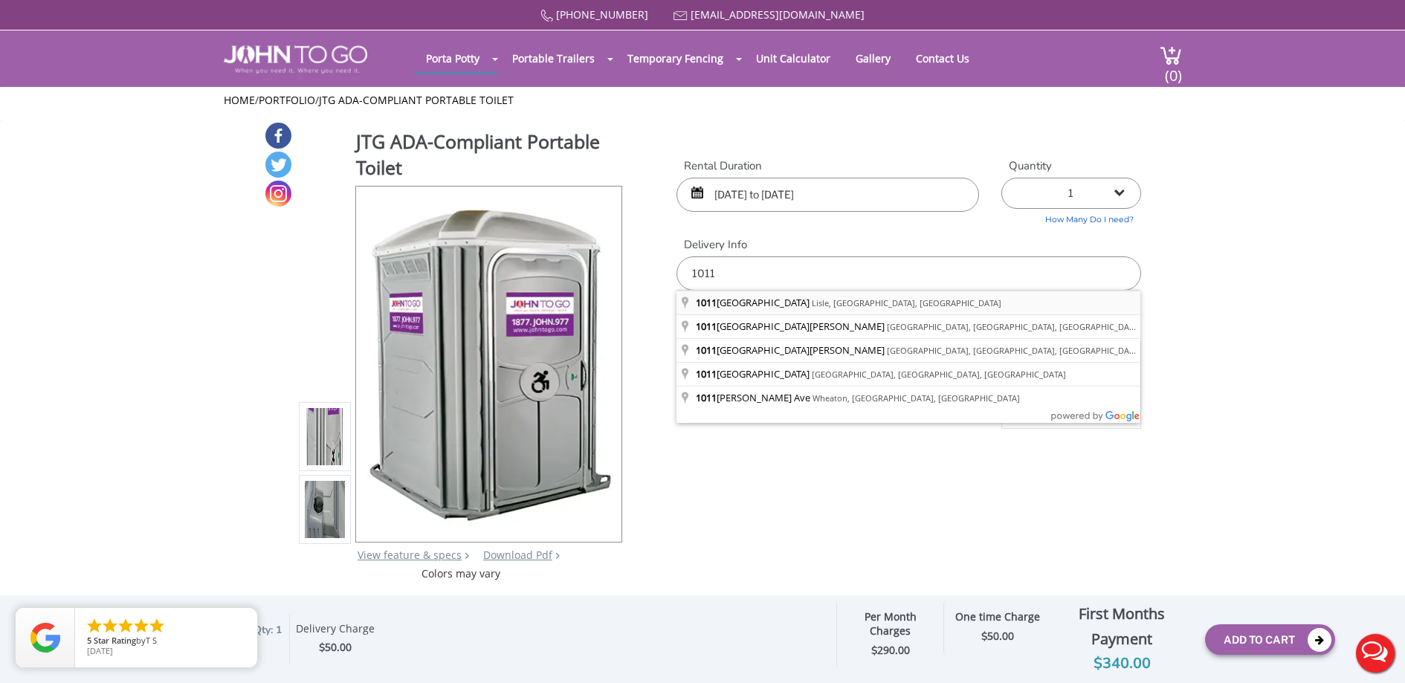
type input "[STREET_ADDRESS]"
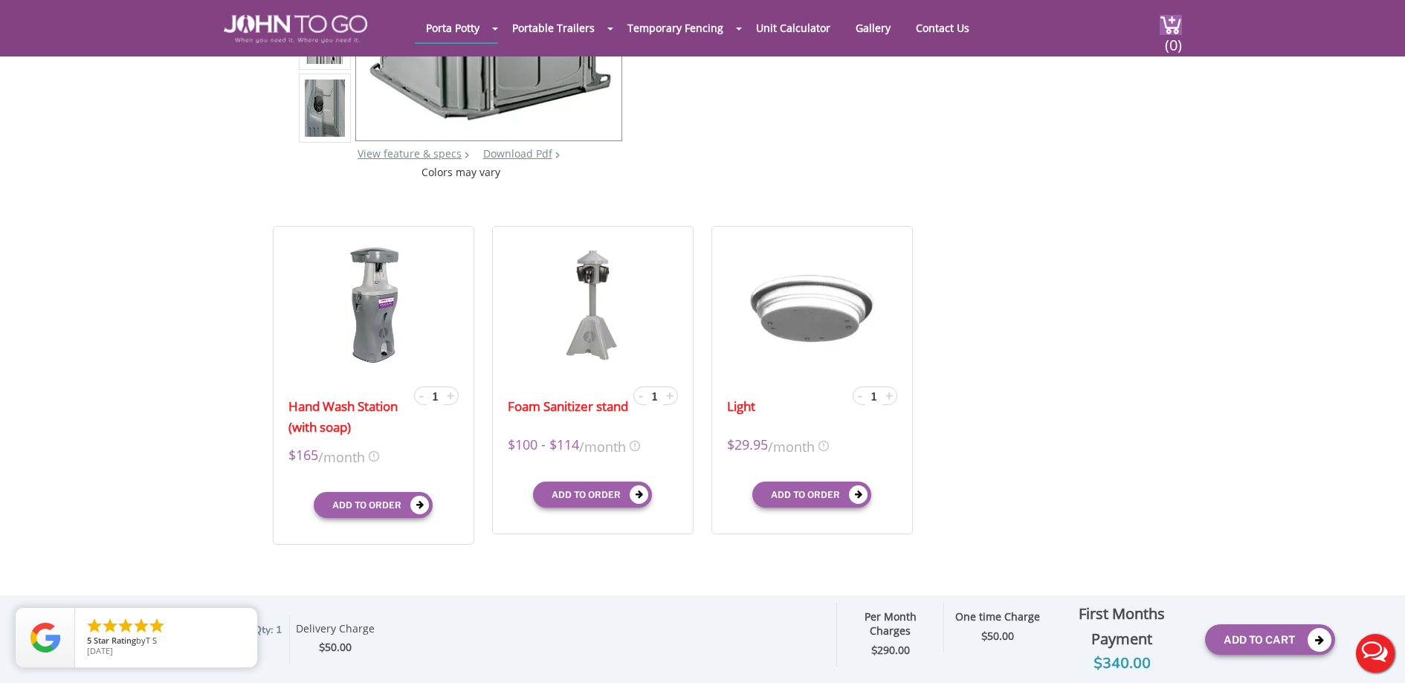
scroll to position [372, 0]
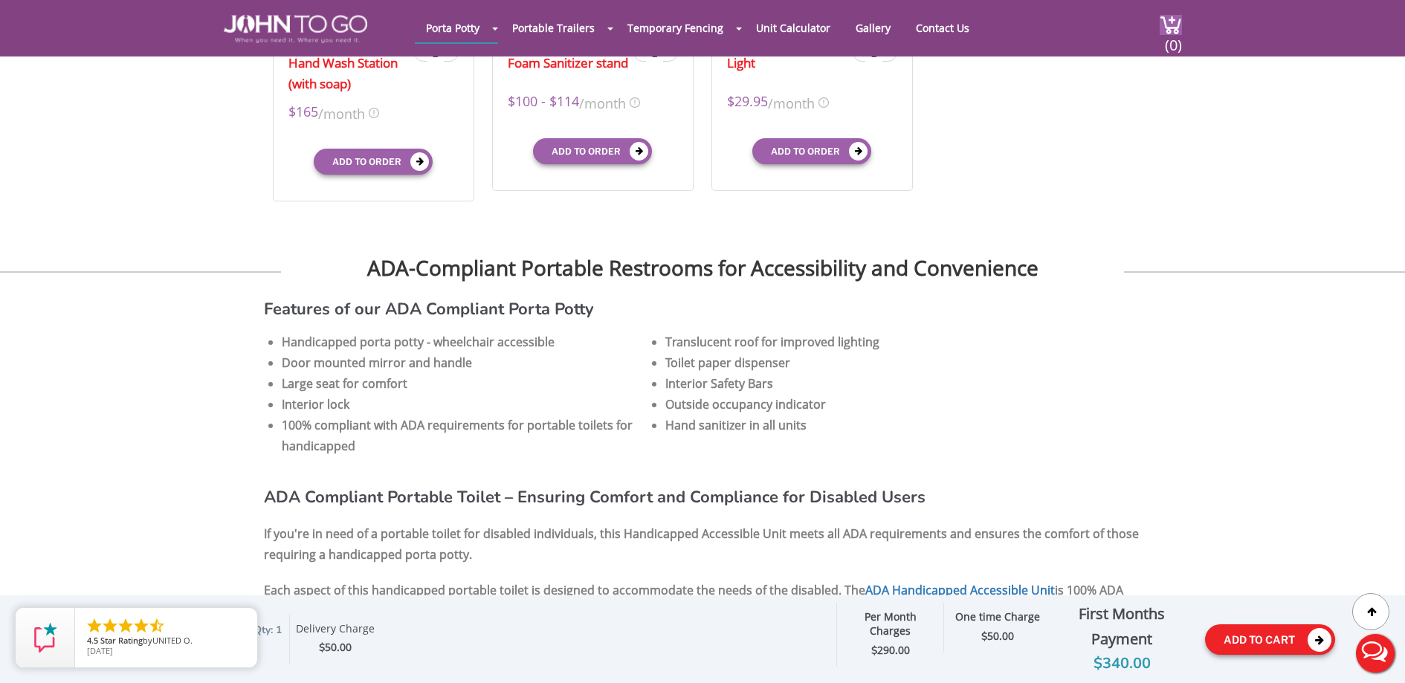
click at [1263, 636] on button "Add To Cart" at bounding box center [1270, 639] width 130 height 30
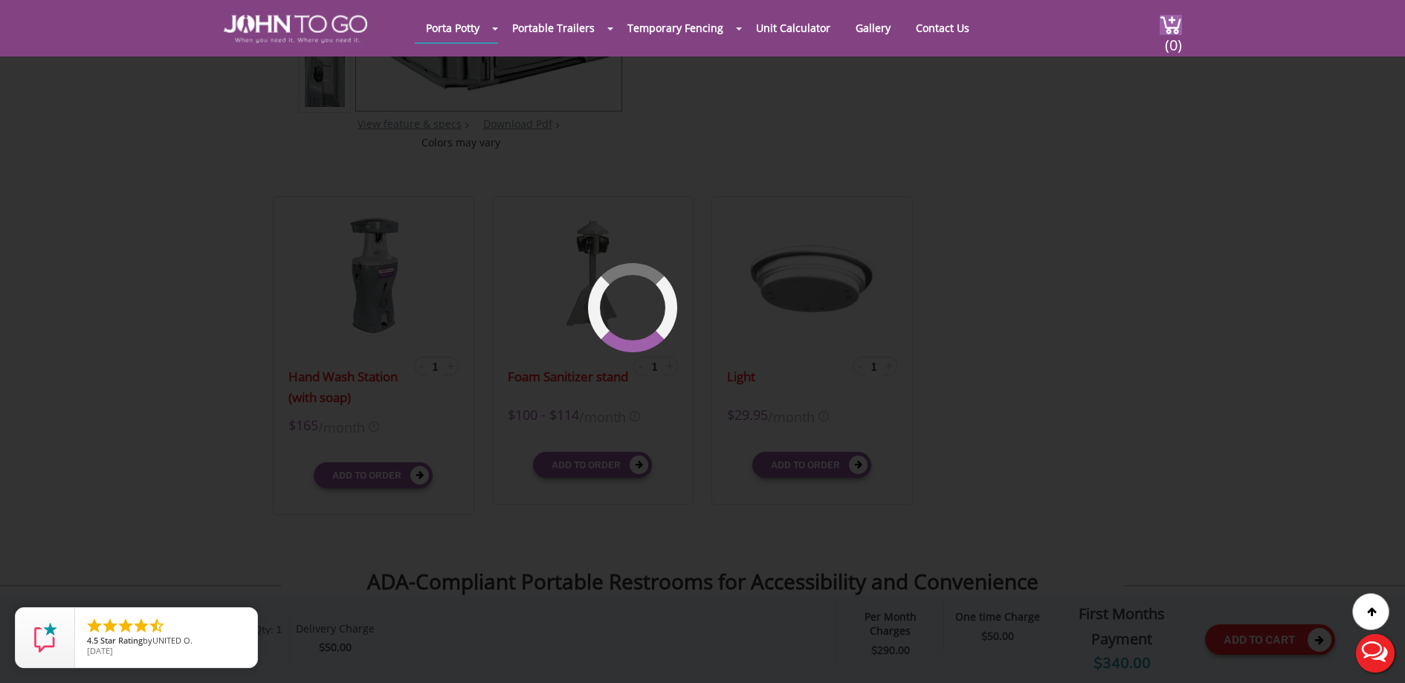
scroll to position [102, 0]
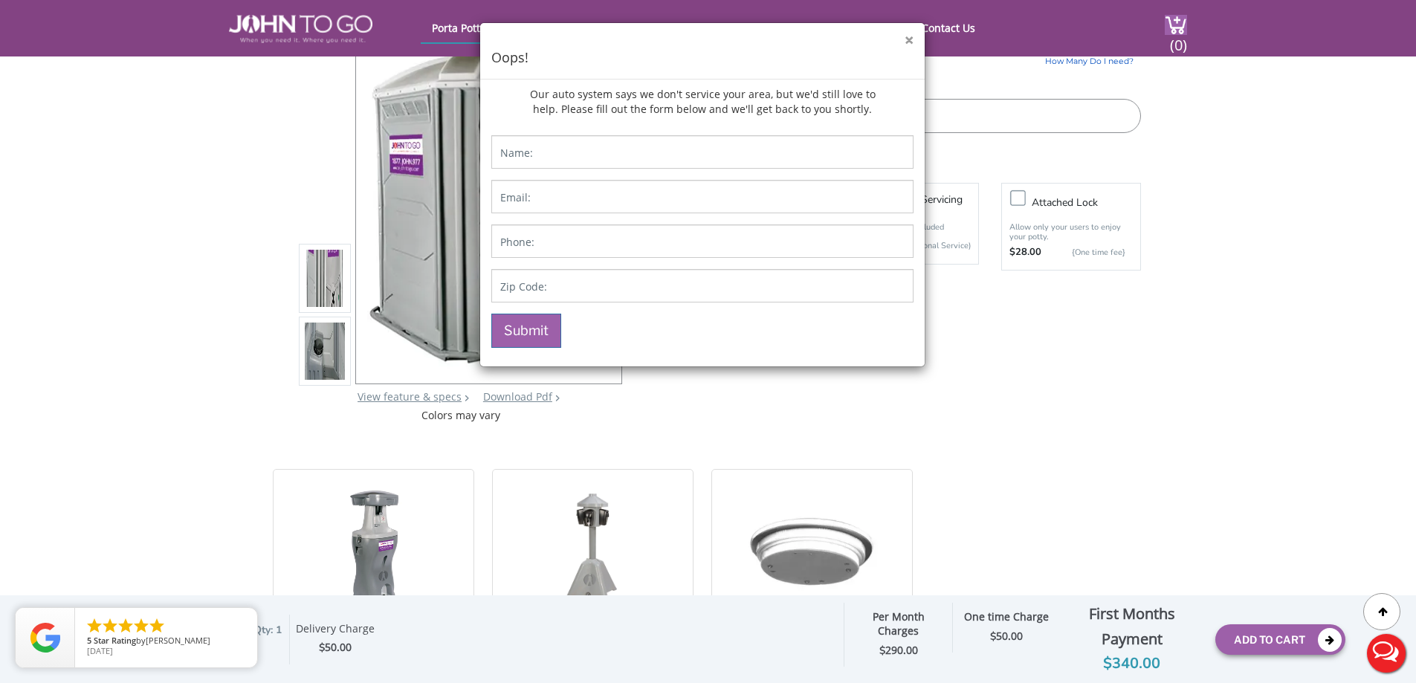
click at [907, 41] on button "×" at bounding box center [908, 41] width 9 height 16
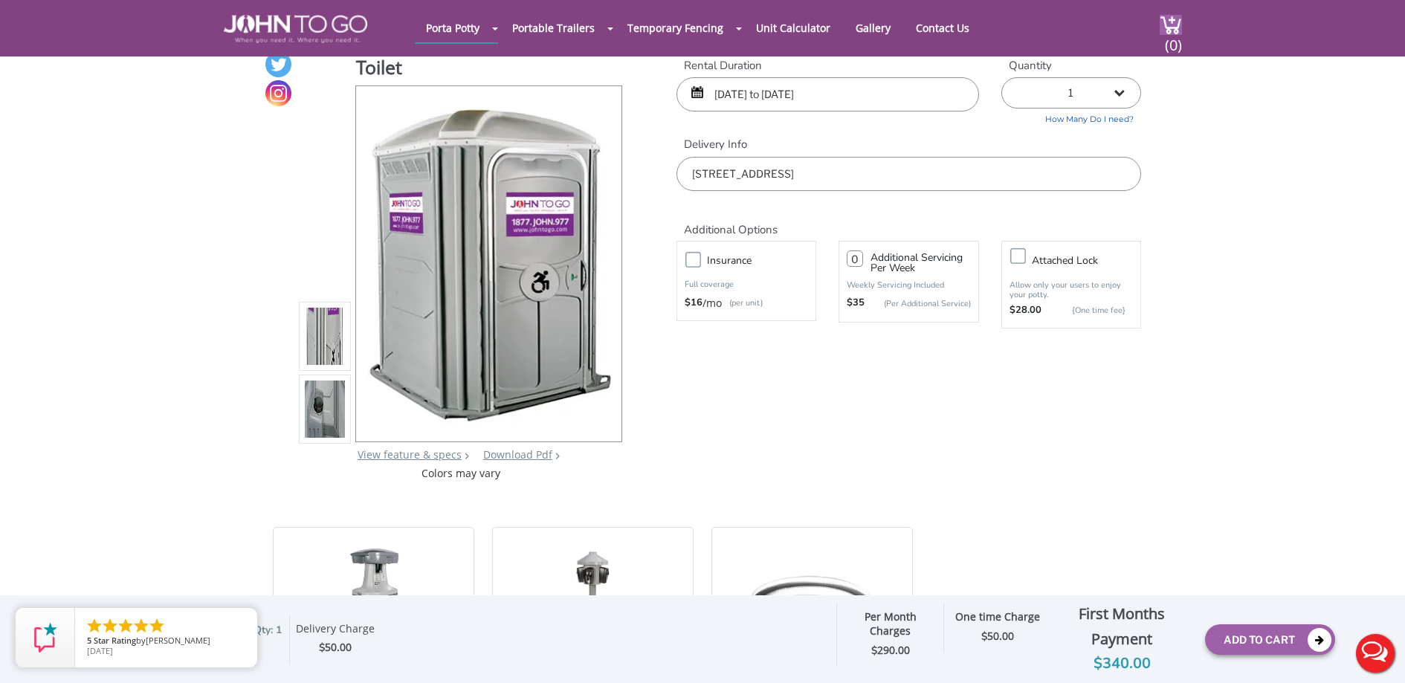
scroll to position [0, 0]
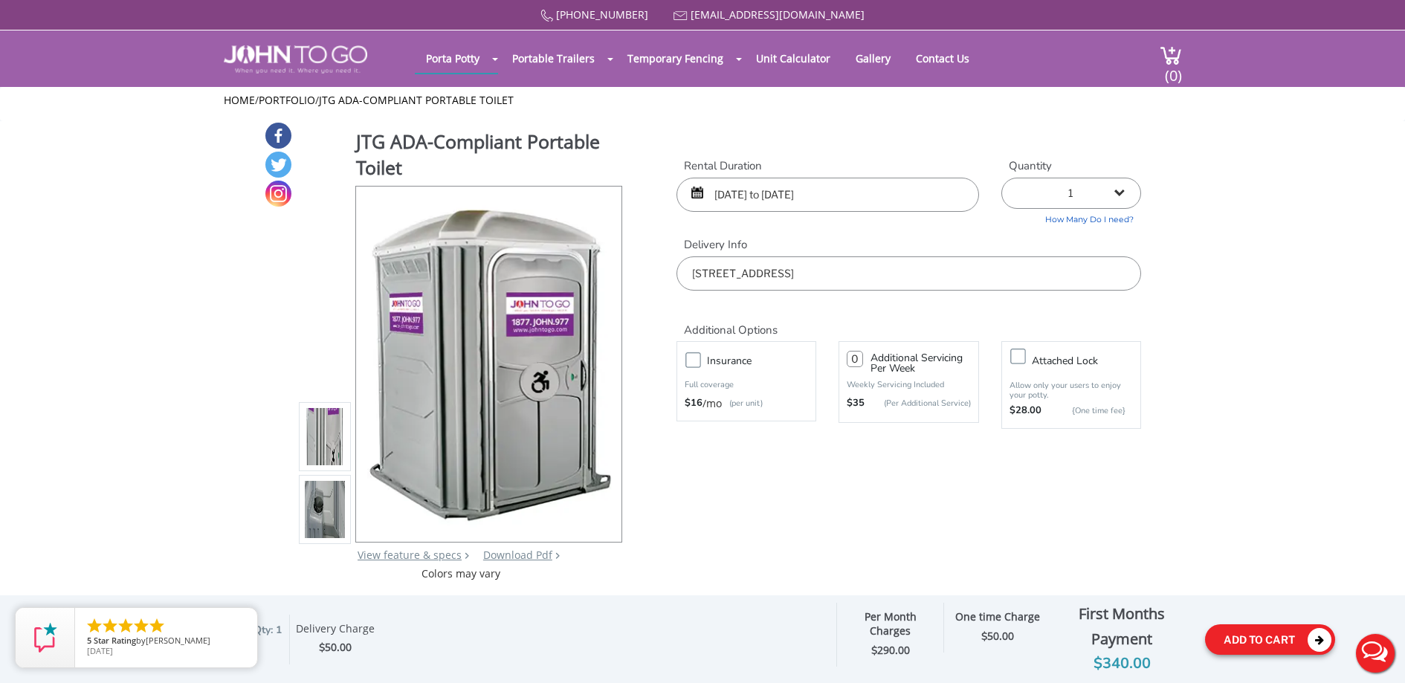
click at [1280, 641] on button "Add To Cart" at bounding box center [1270, 639] width 130 height 30
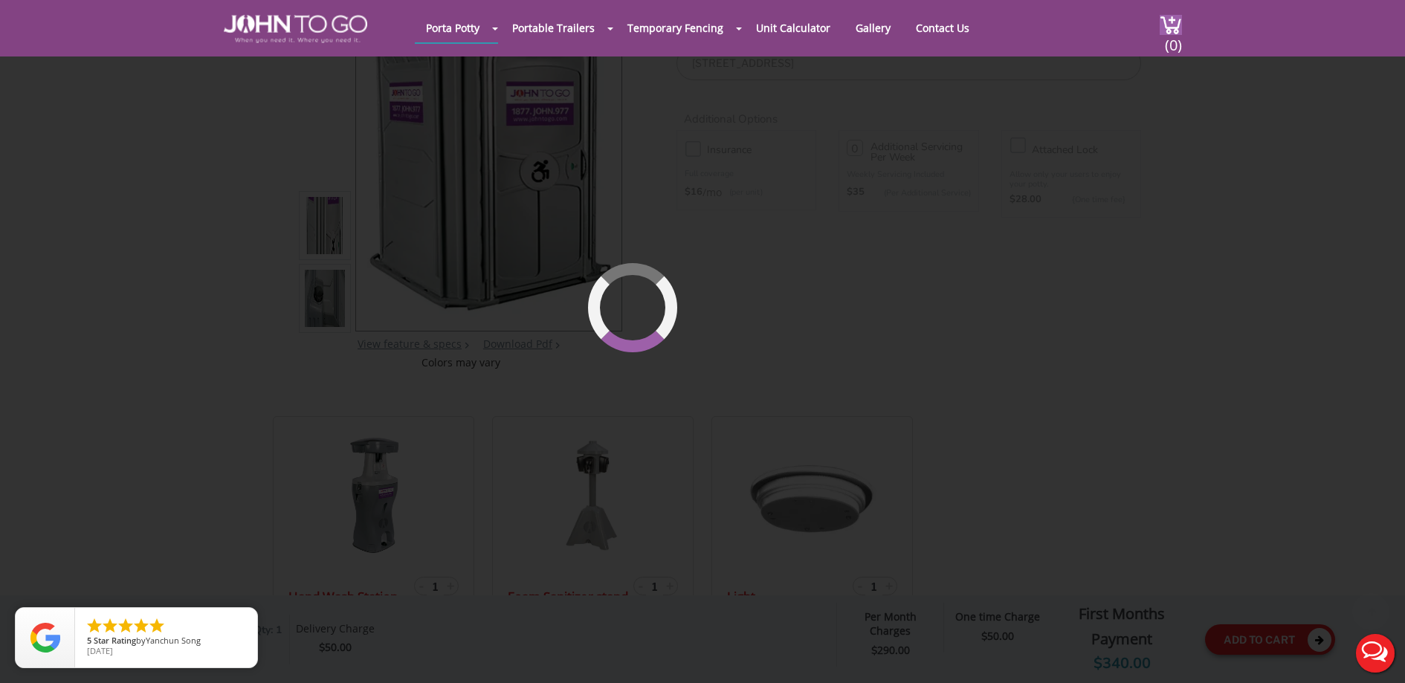
scroll to position [158, 0]
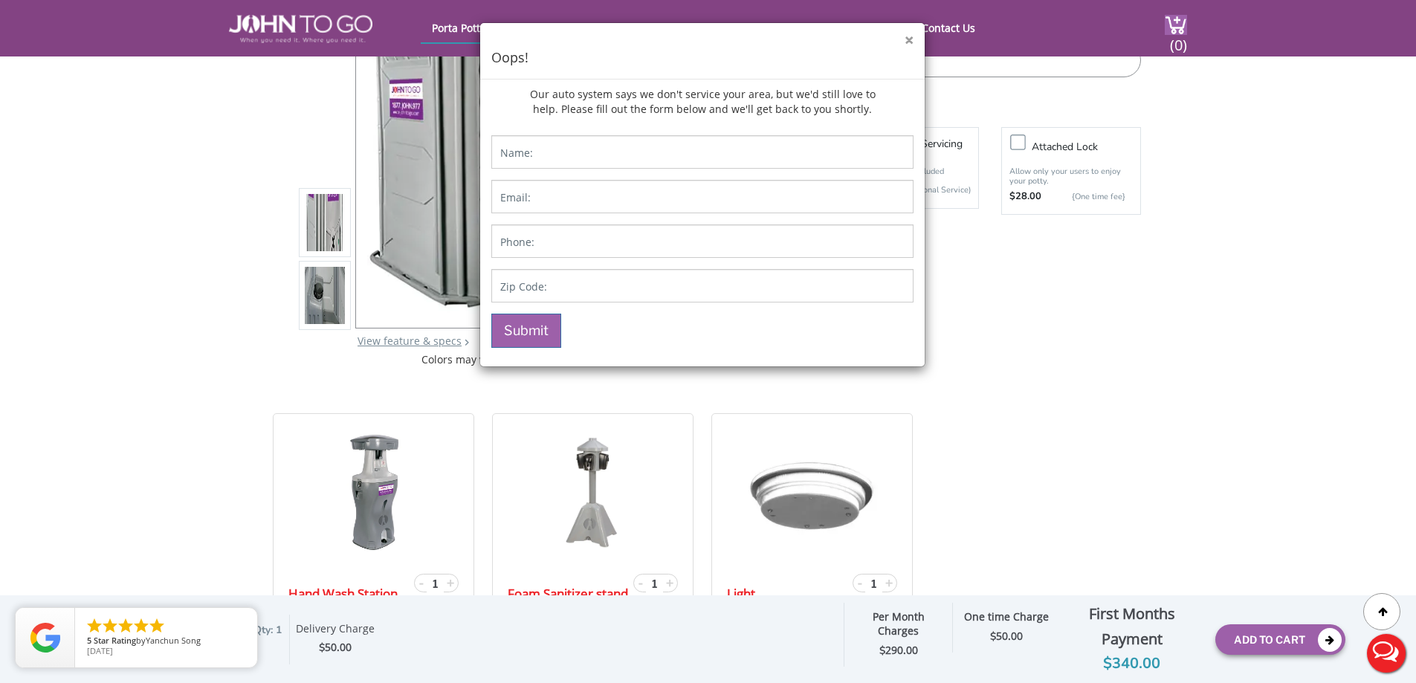
click at [912, 40] on button "×" at bounding box center [908, 41] width 9 height 16
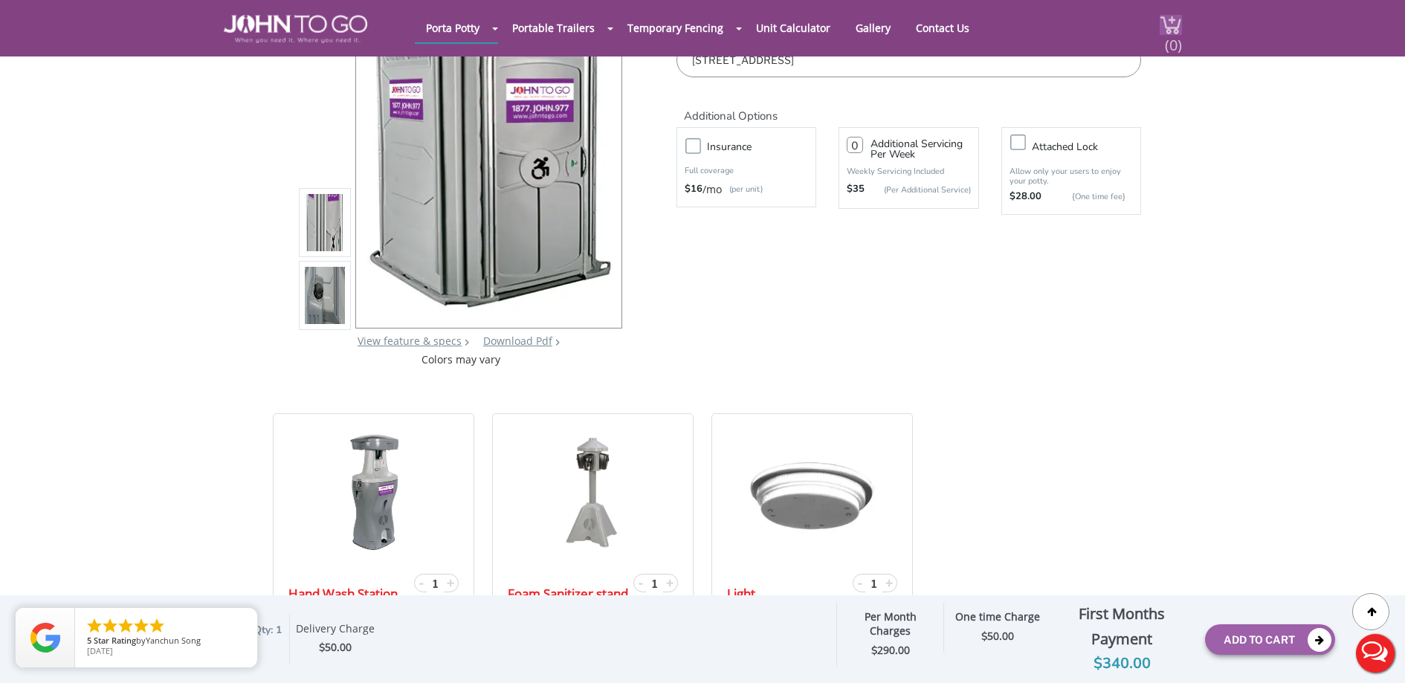
click at [1172, 33] on span "(0)" at bounding box center [1173, 39] width 18 height 32
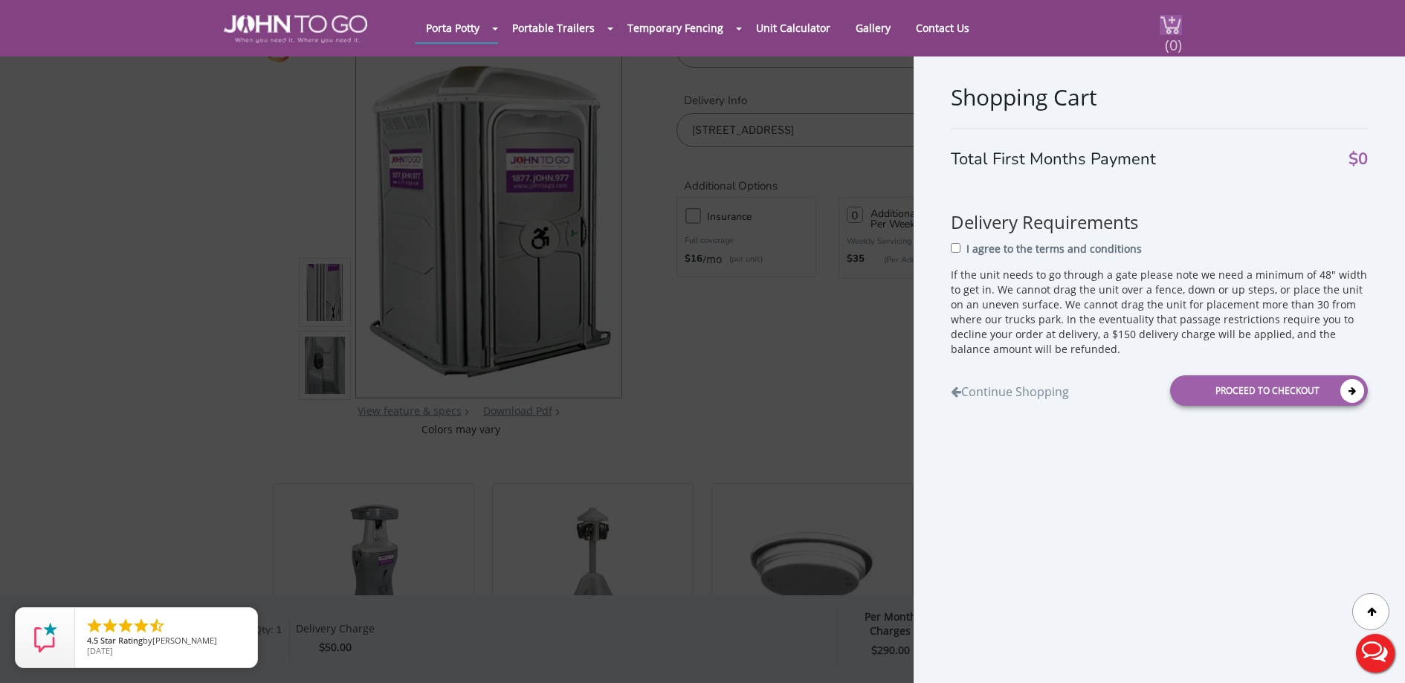
scroll to position [83, 0]
click at [708, 285] on div "Shopping Cart Total First Months Payment $0 Delivery Requirements I agree to th…" at bounding box center [702, 341] width 1405 height 683
